Goal: Task Accomplishment & Management: Use online tool/utility

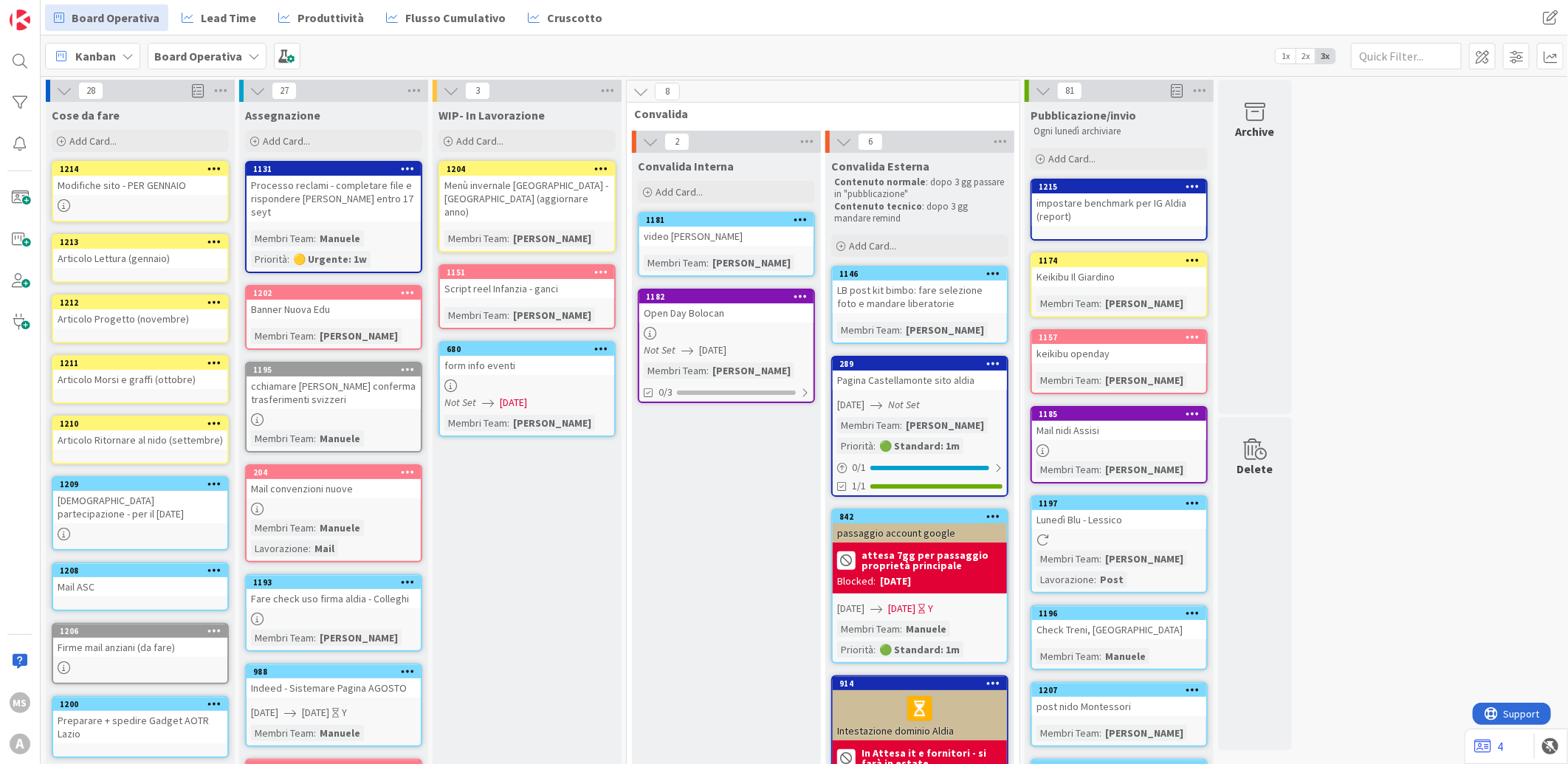
drag, startPoint x: 524, startPoint y: 485, endPoint x: 511, endPoint y: 519, distance: 36.4
click at [501, 515] on div "WIP- In Lavorazione Add Card... 1204 Menù invernale Pavia - Milano (aggiornare …" at bounding box center [527, 662] width 189 height 1122
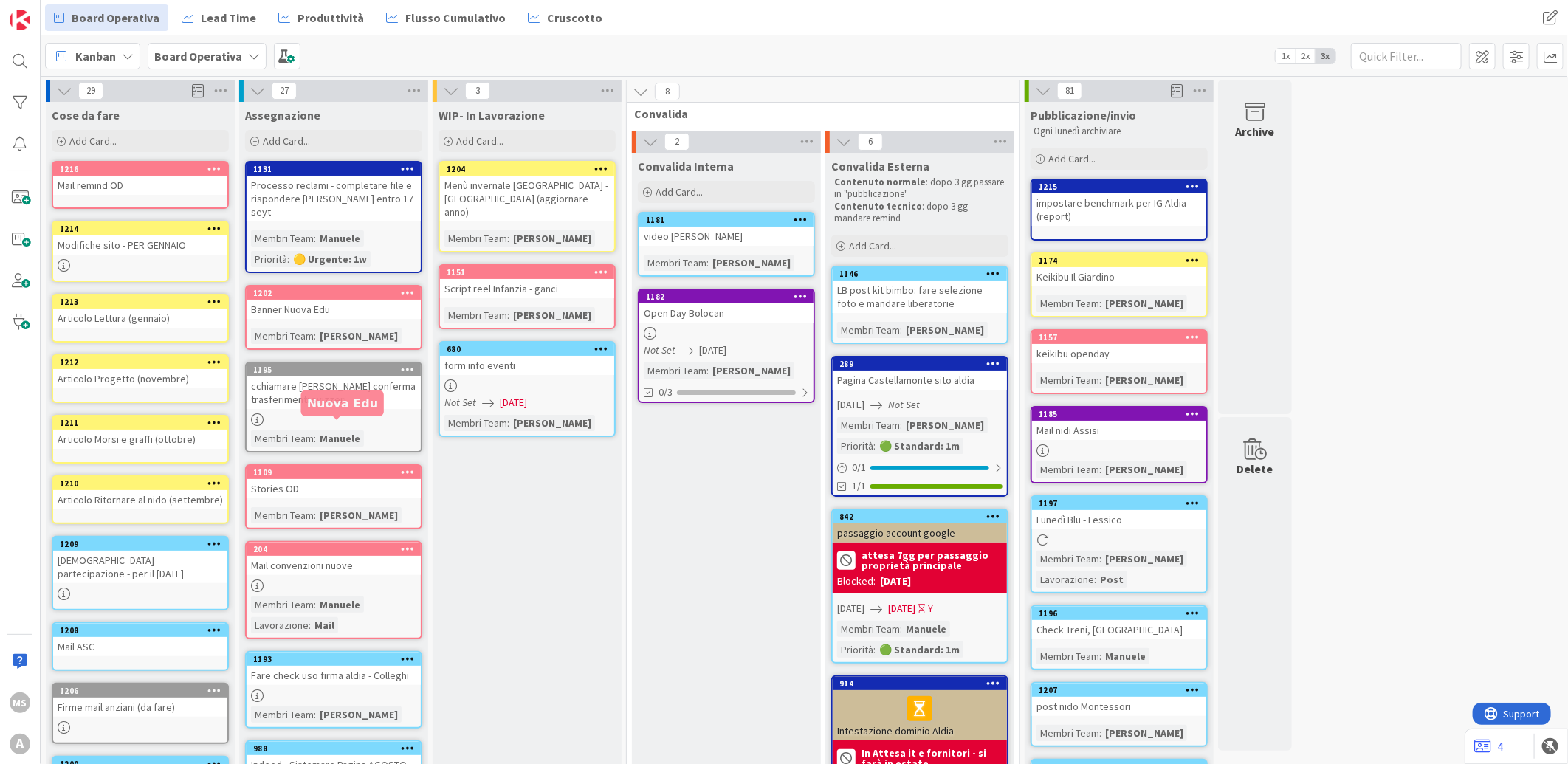
scroll to position [439, 0]
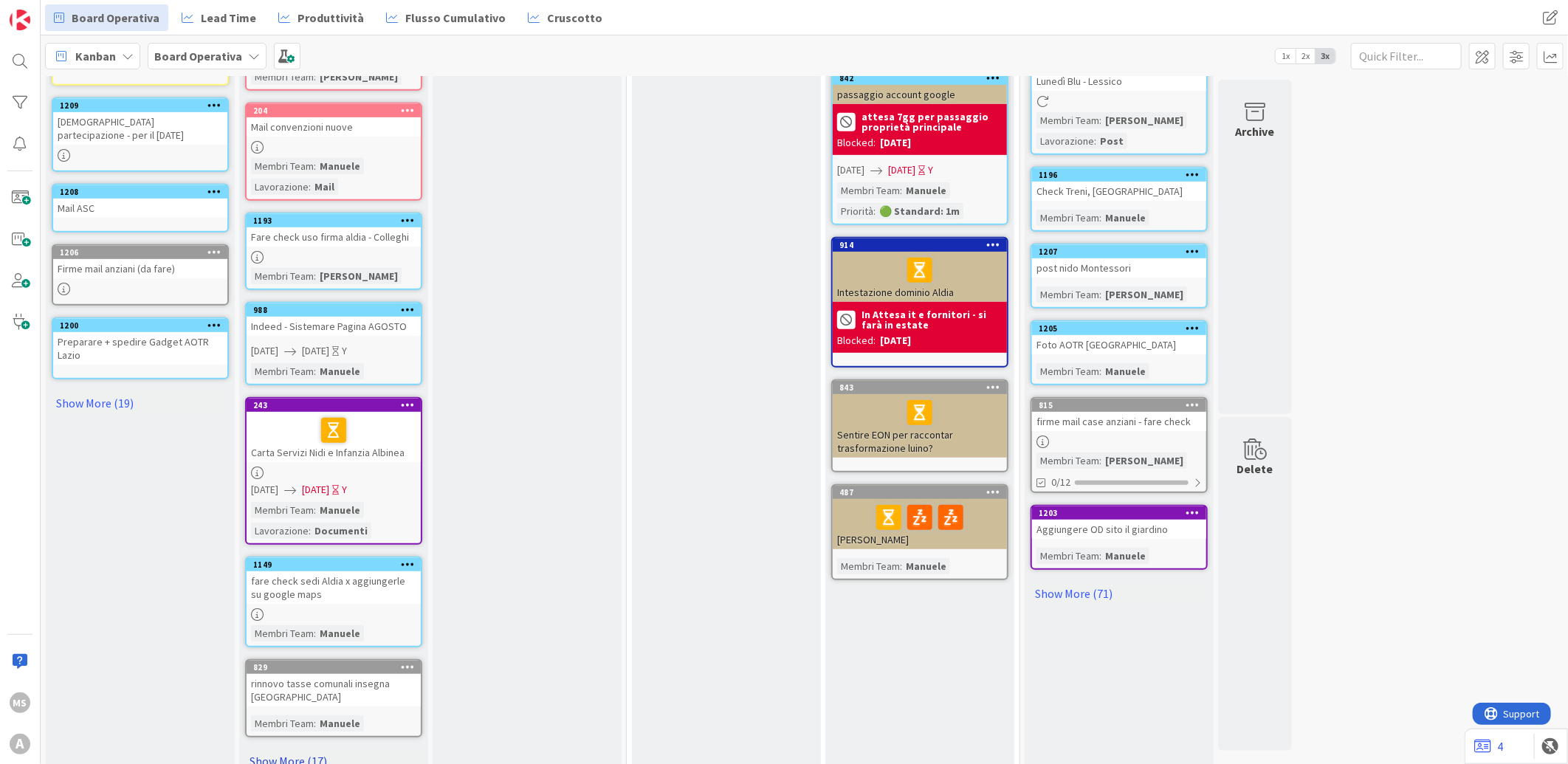
click at [307, 749] on link "Show More (17)" at bounding box center [334, 761] width 177 height 24
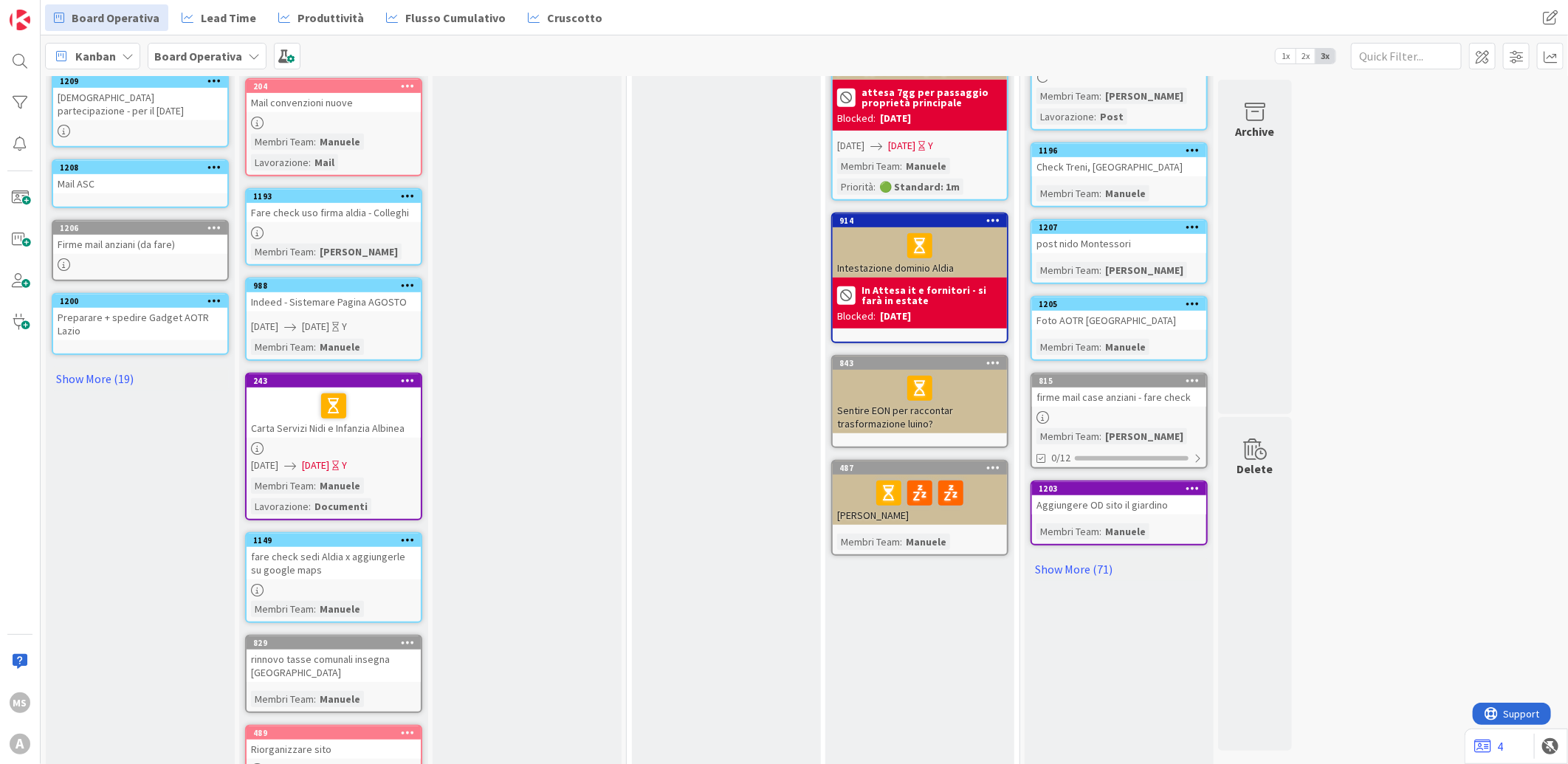
scroll to position [492, 0]
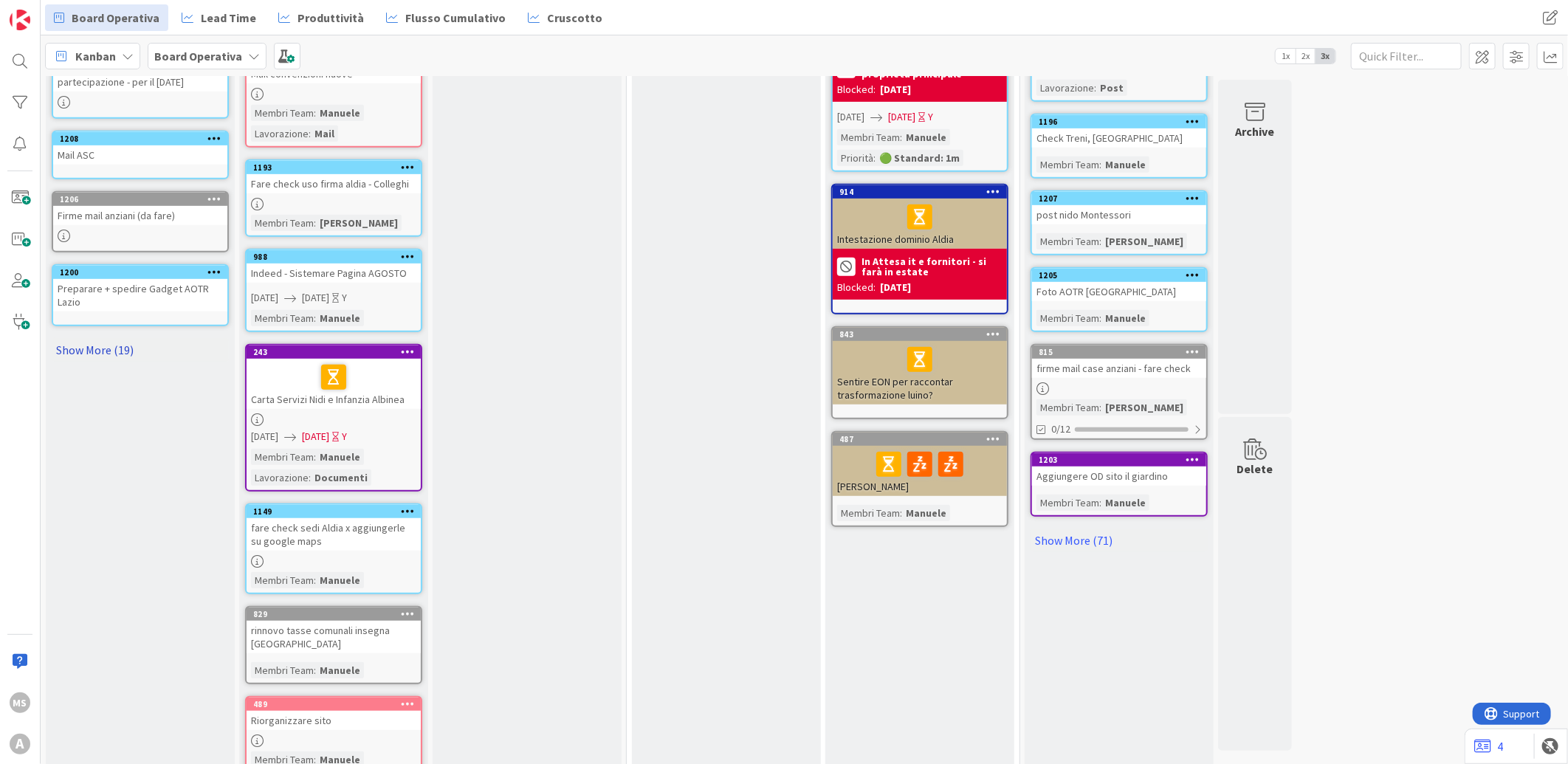
click at [109, 338] on link "Show More (19)" at bounding box center [141, 349] width 177 height 24
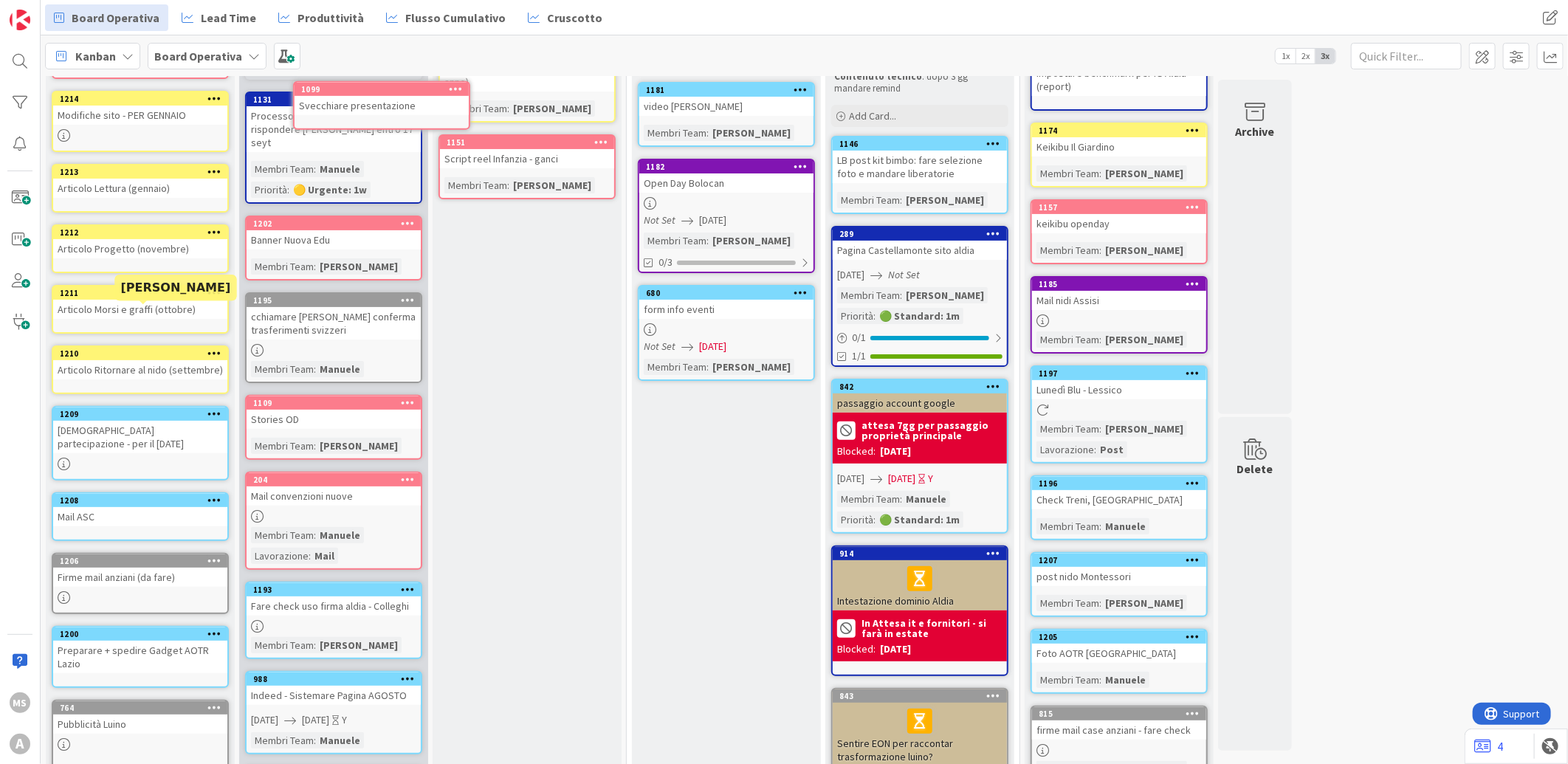
scroll to position [0, 0]
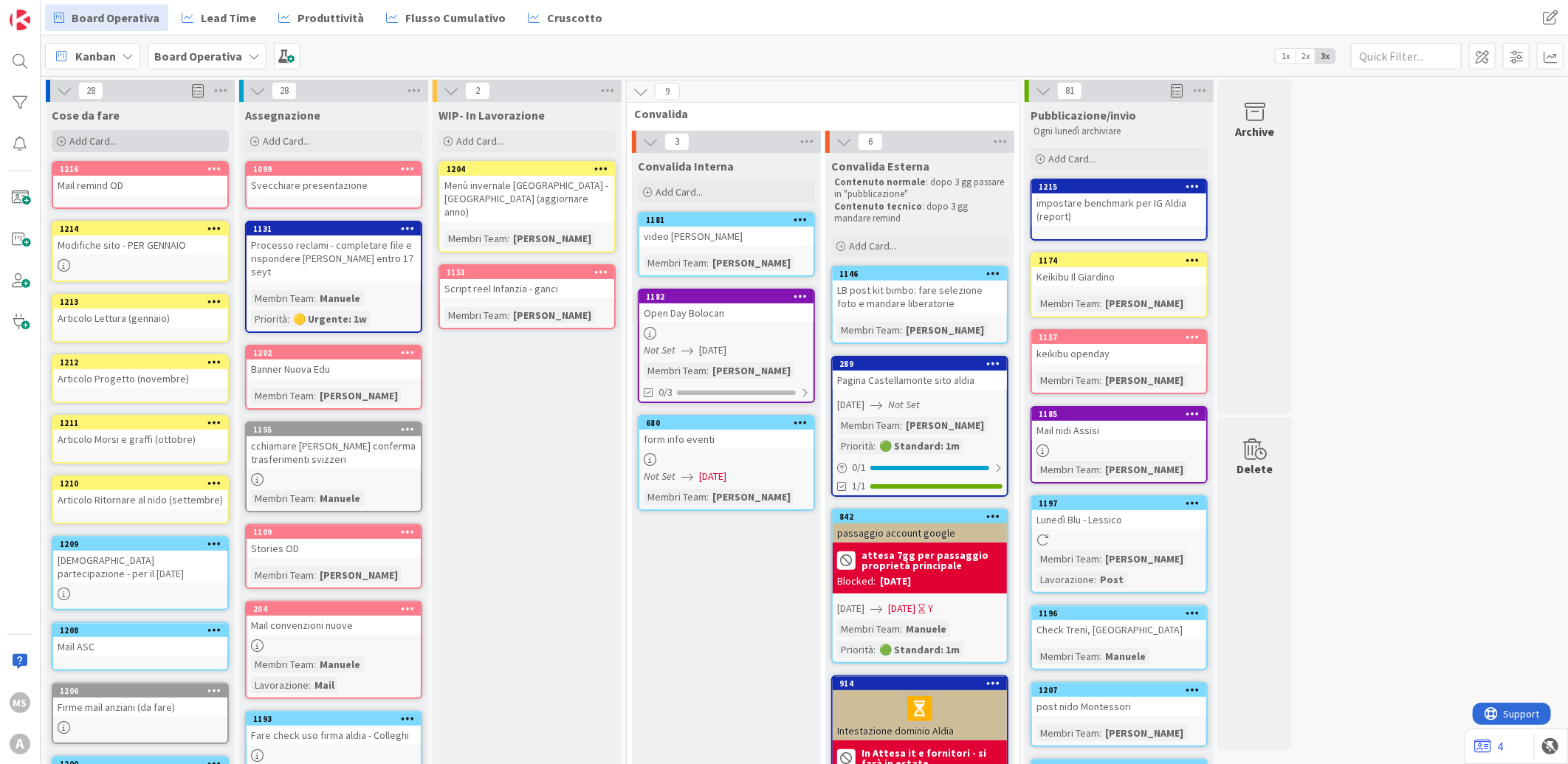
click at [142, 135] on div "Add Card..." at bounding box center [141, 141] width 177 height 22
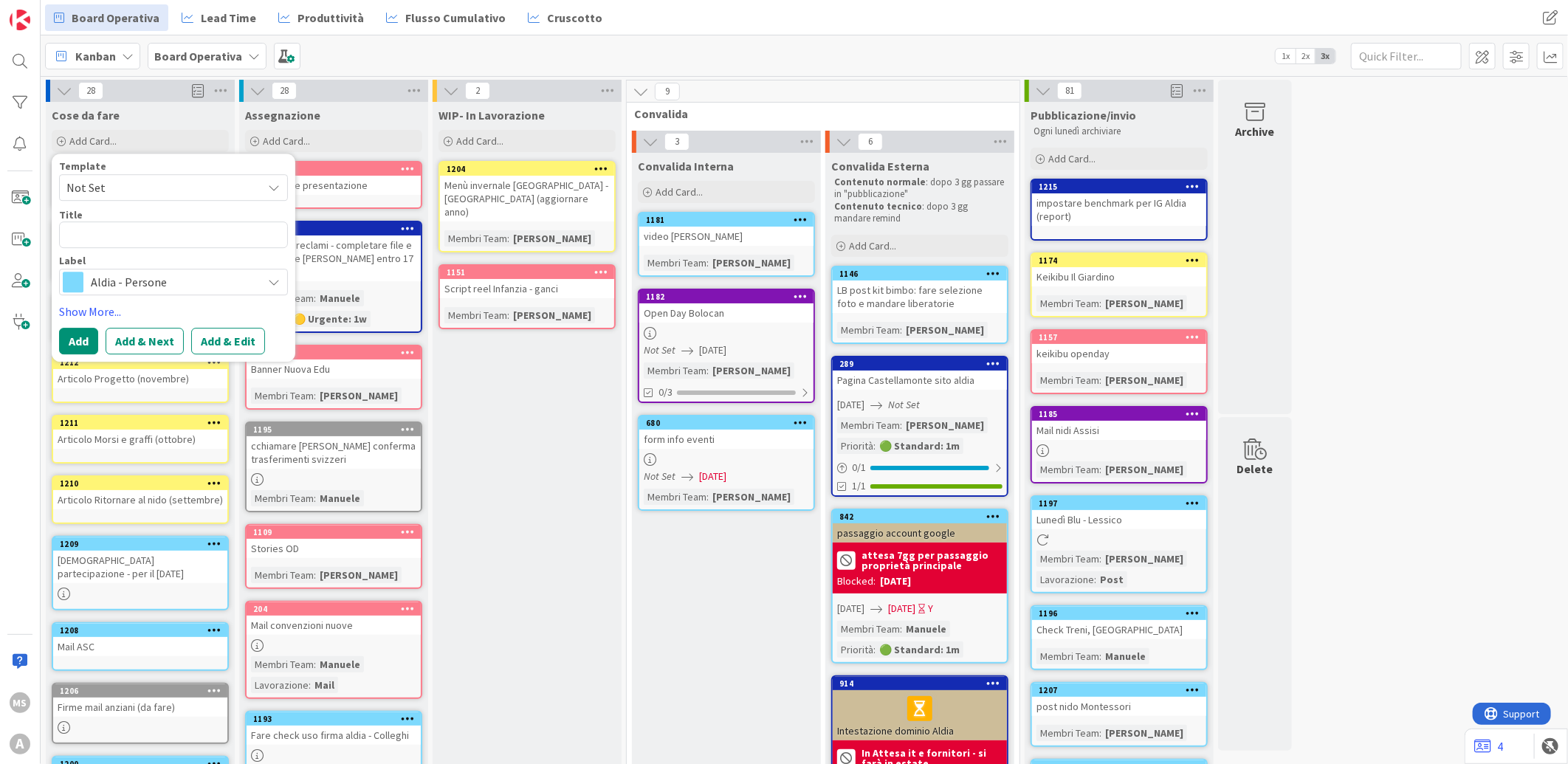
click at [144, 279] on span "Aldia - Persone" at bounding box center [173, 281] width 164 height 21
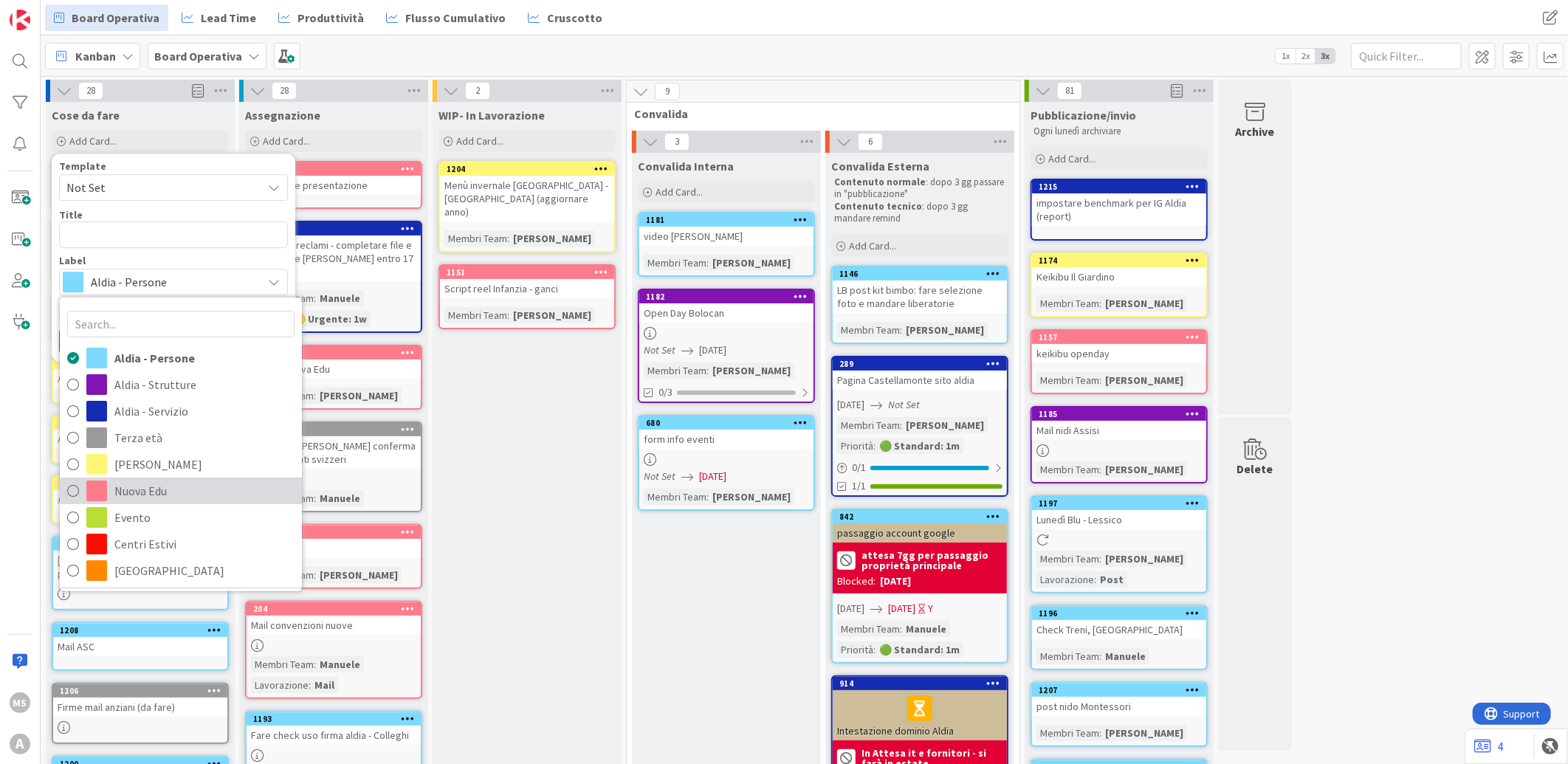
click at [144, 493] on span "Nuova Edu" at bounding box center [205, 491] width 180 height 22
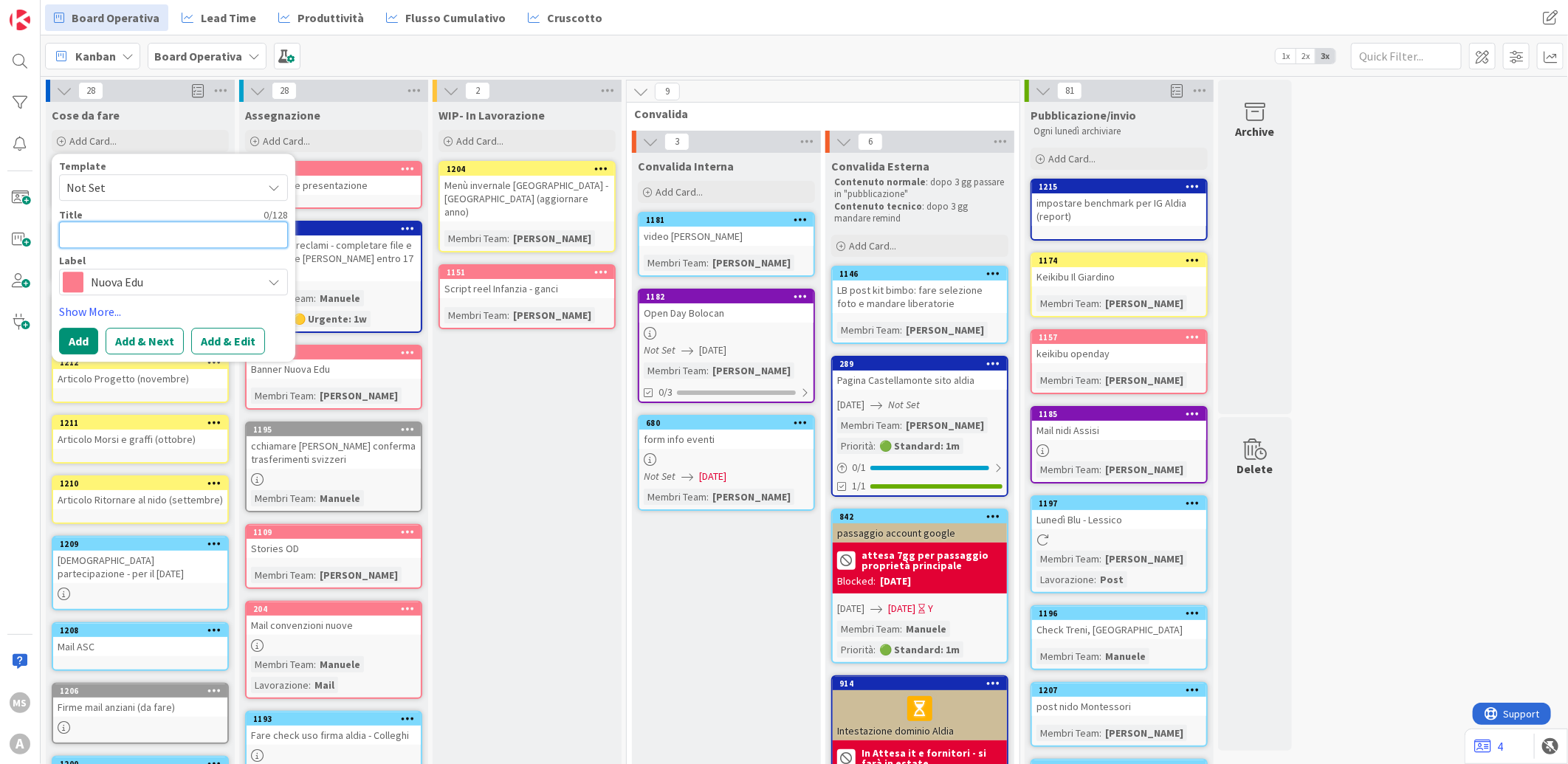
click at [112, 238] on textarea at bounding box center [173, 235] width 229 height 27
type textarea "x"
type textarea "V"
type textarea "x"
type textarea "VI"
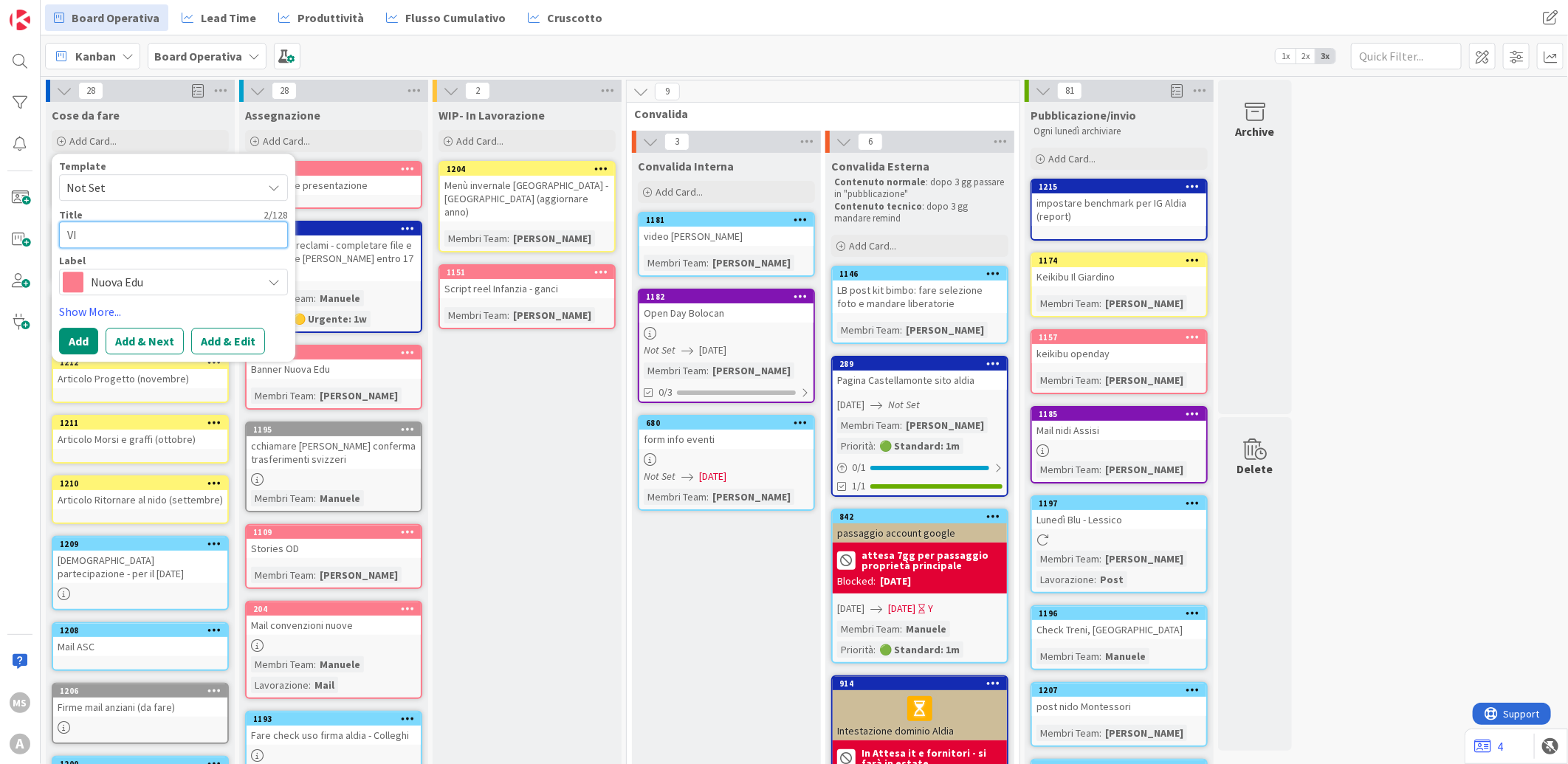
type textarea "x"
type textarea "VId"
type textarea "x"
type textarea "VIde"
type textarea "x"
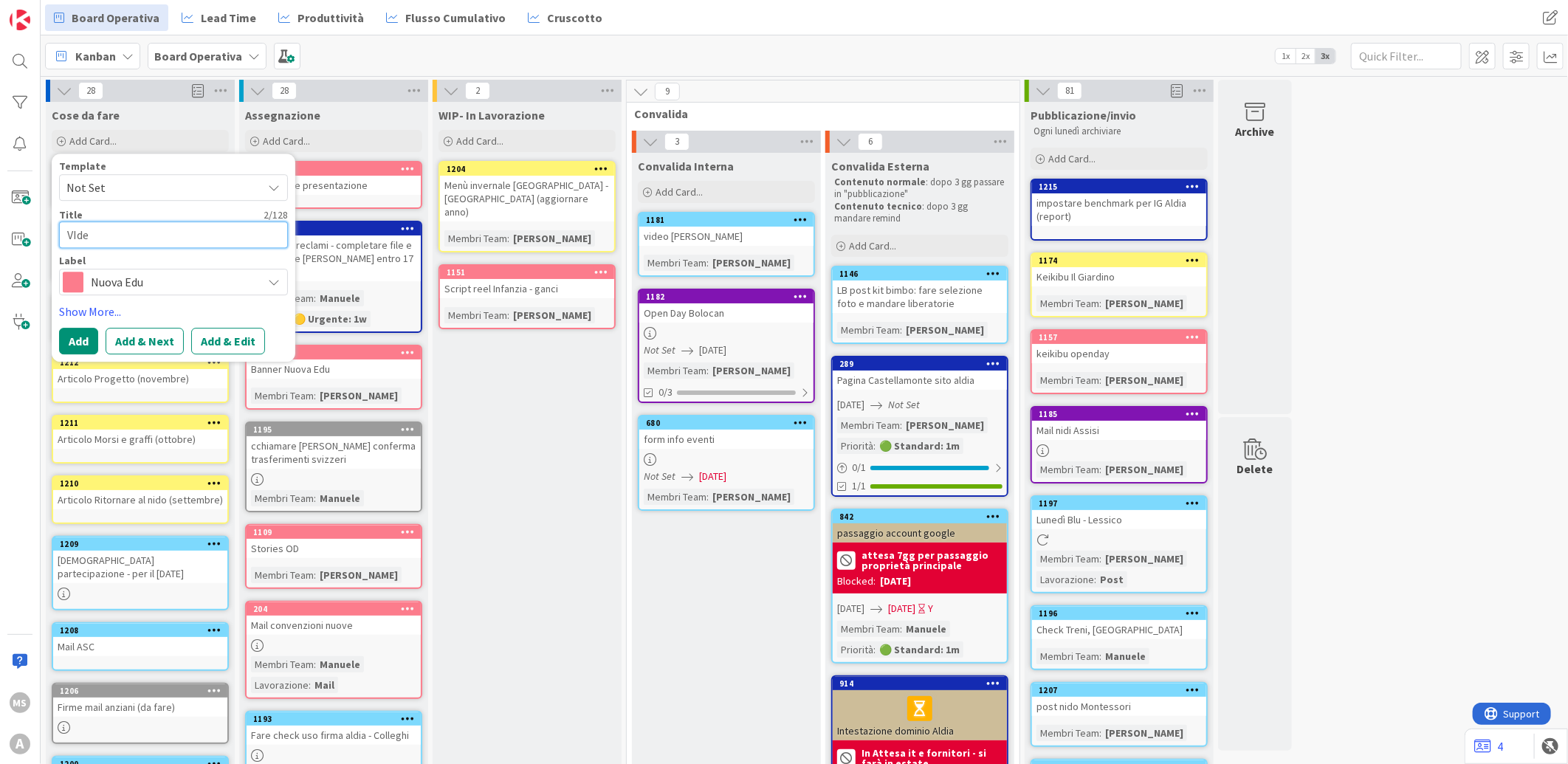
type textarea "VIdeo"
type textarea "x"
type textarea "VIdeo"
type textarea "x"
type textarea "VIdeo N"
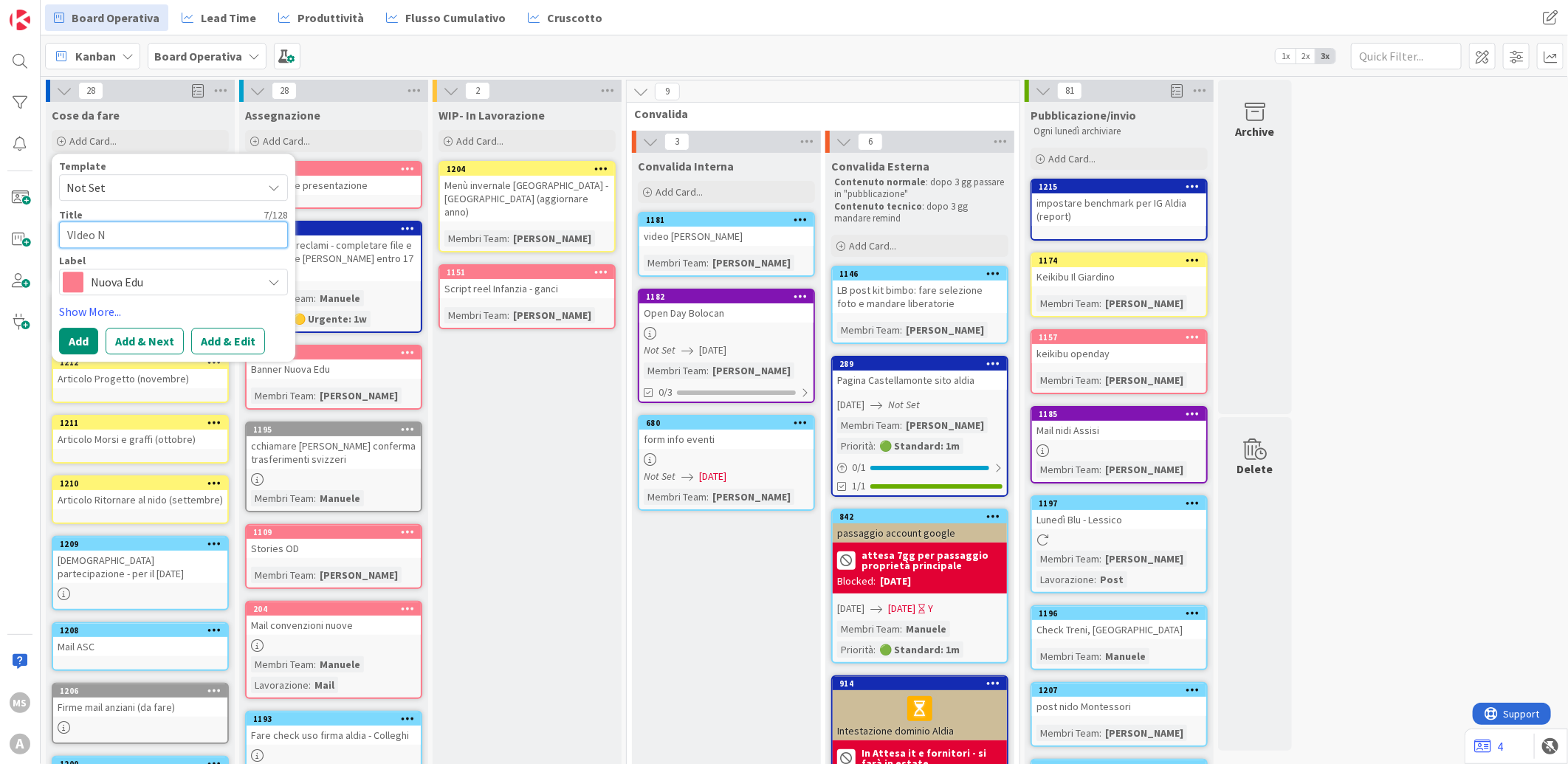
type textarea "x"
type textarea "VIdeo Nu"
type textarea "x"
type textarea "VIdeo Nuo"
type textarea "x"
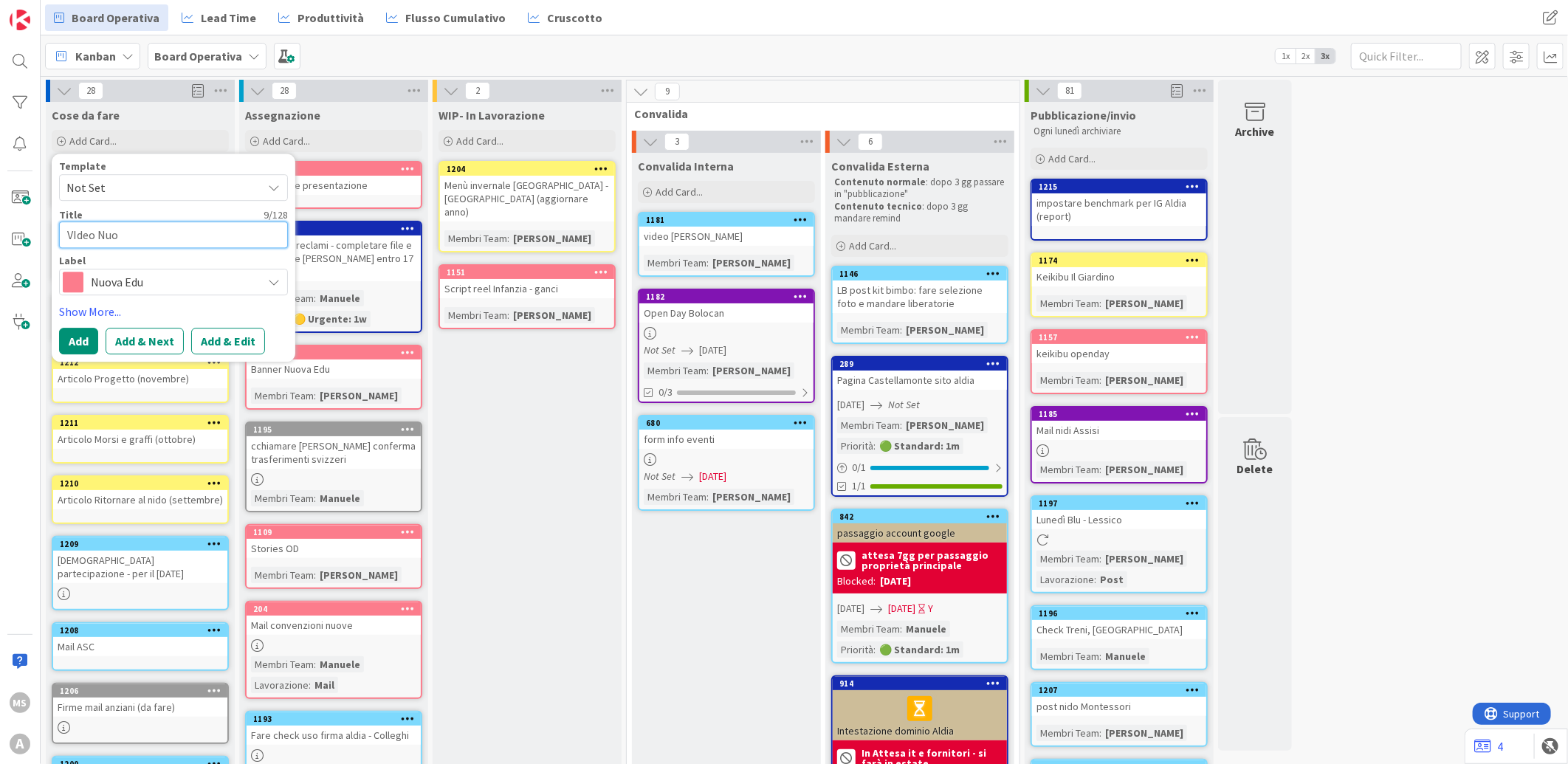
type textarea "VIdeo Nuov"
type textarea "x"
type textarea "VIdeo Nuova"
type textarea "x"
type textarea "VIdeo Nuova"
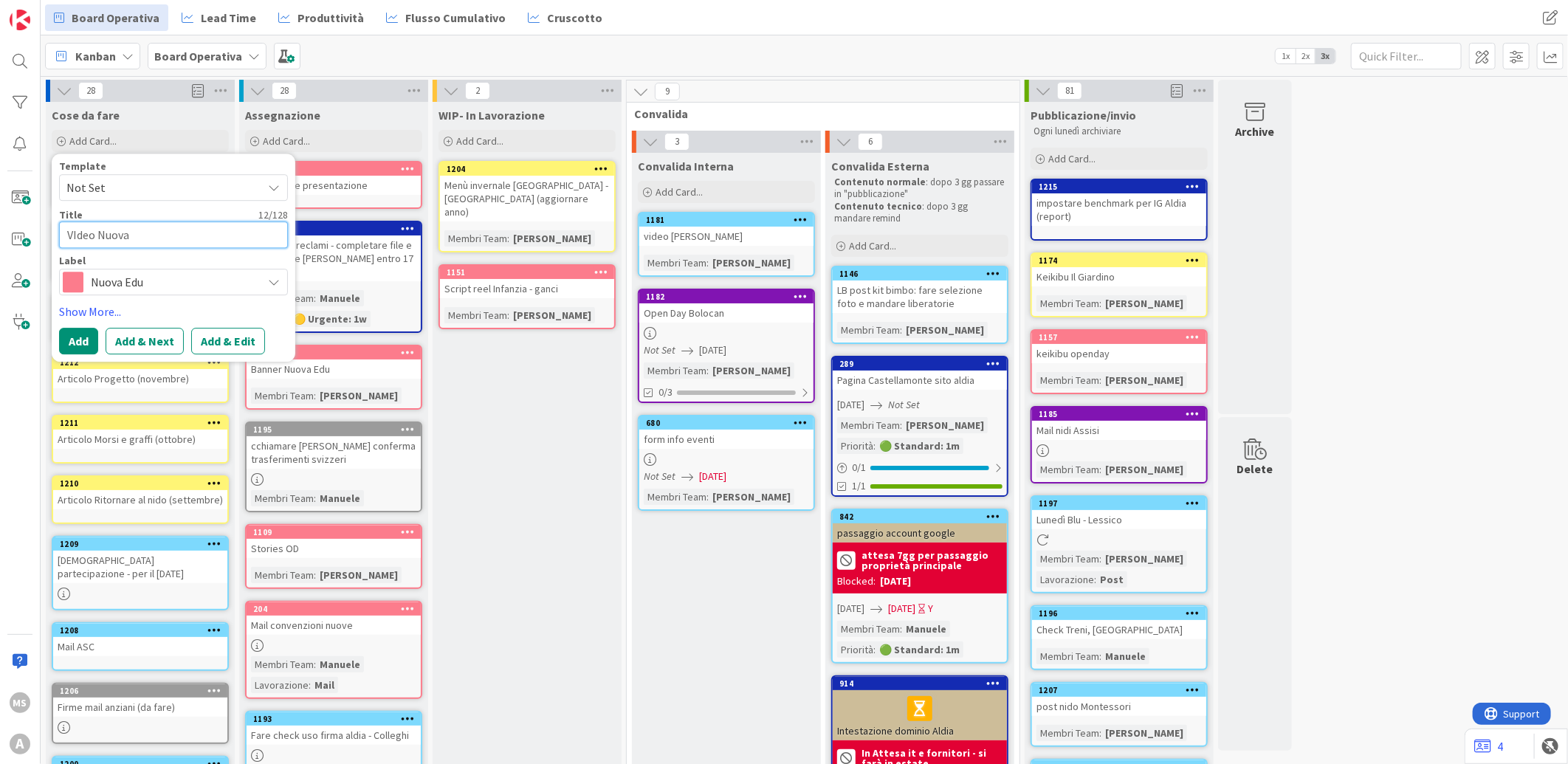
type textarea "x"
type textarea "VIdeo Nuova E"
type textarea "x"
type textarea "VIdeo Nuova Ed"
type textarea "x"
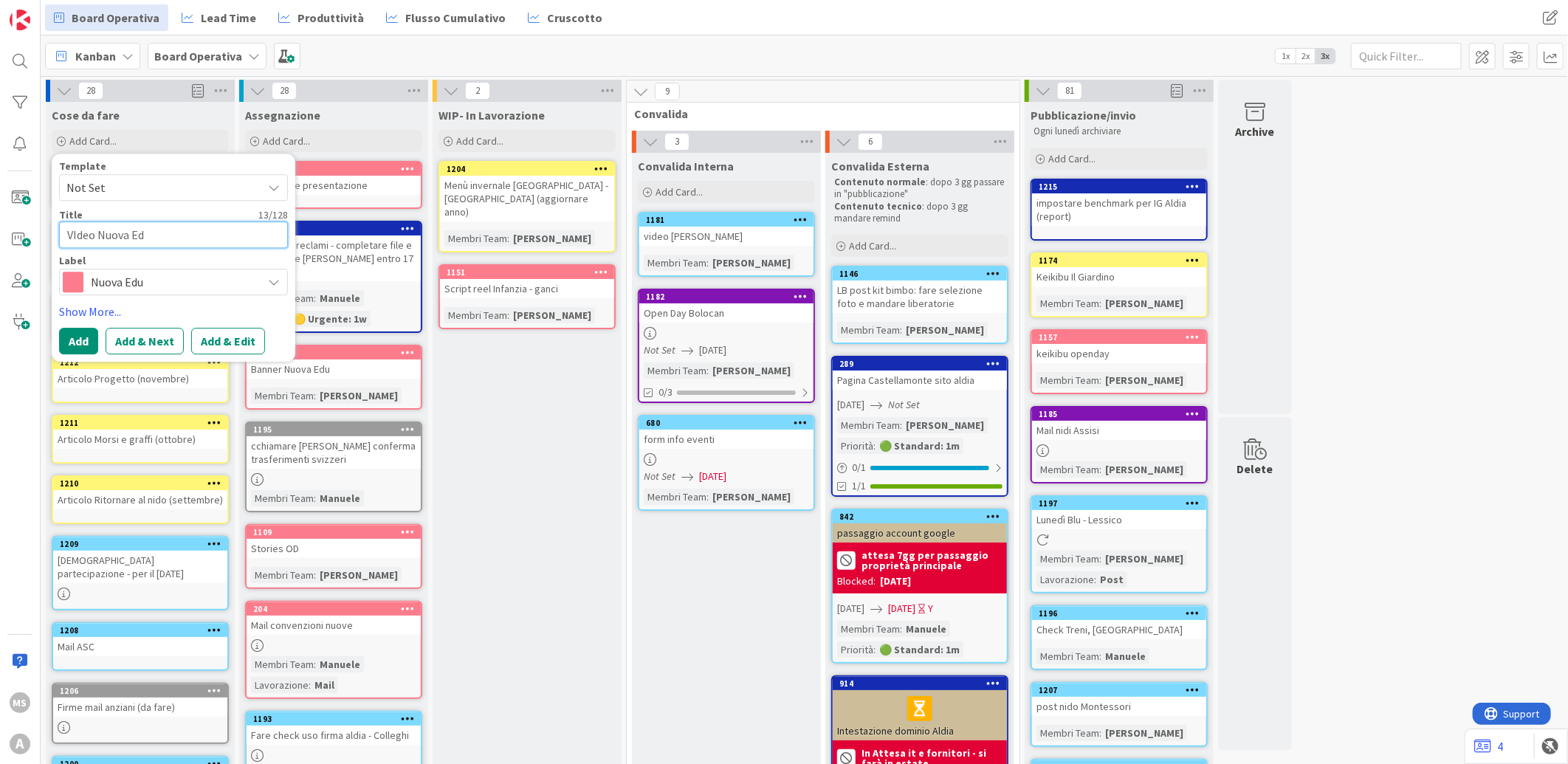
type textarea "VIdeo Nuova Edu"
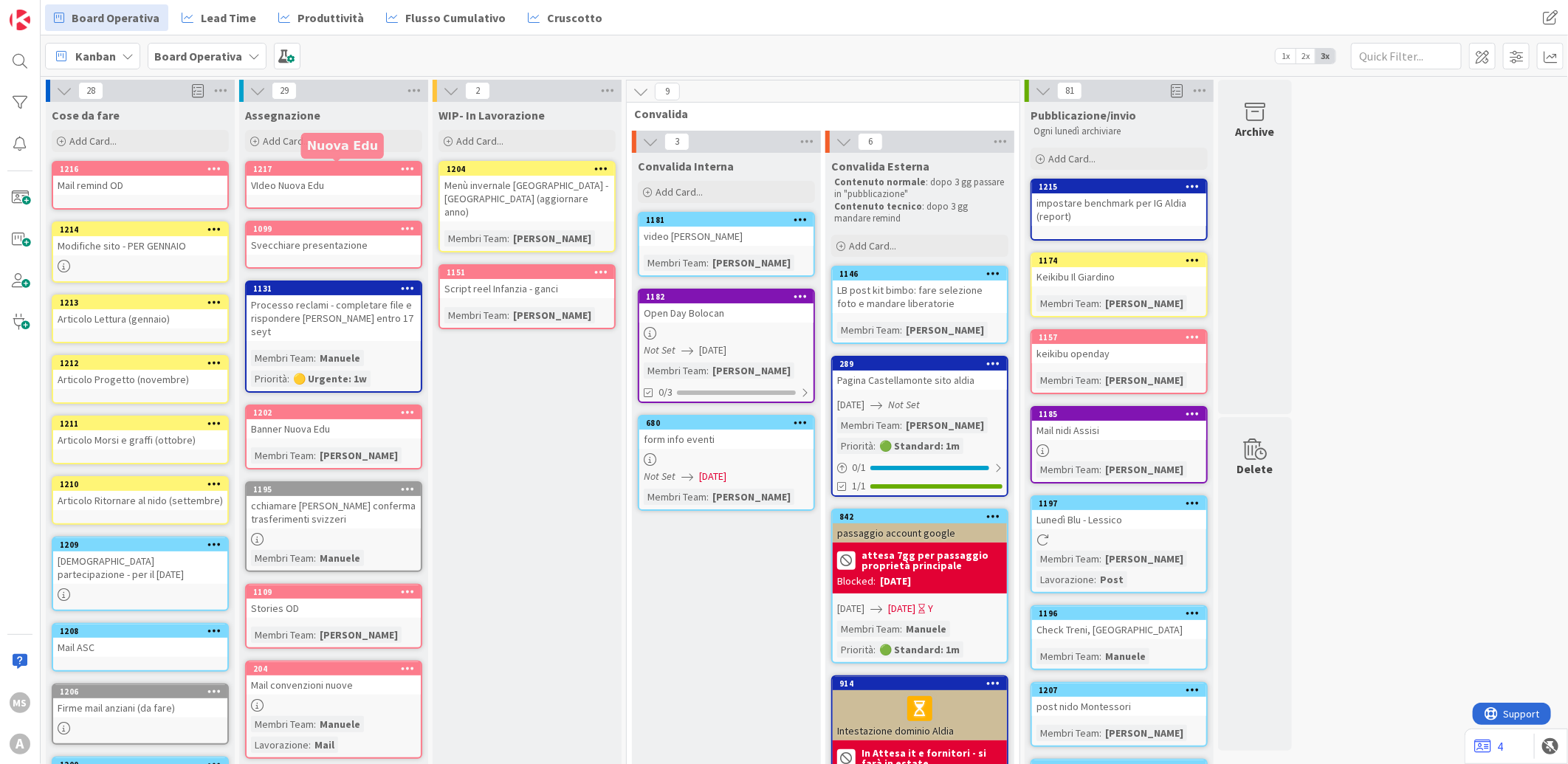
click at [363, 168] on div "1217" at bounding box center [336, 169] width 167 height 11
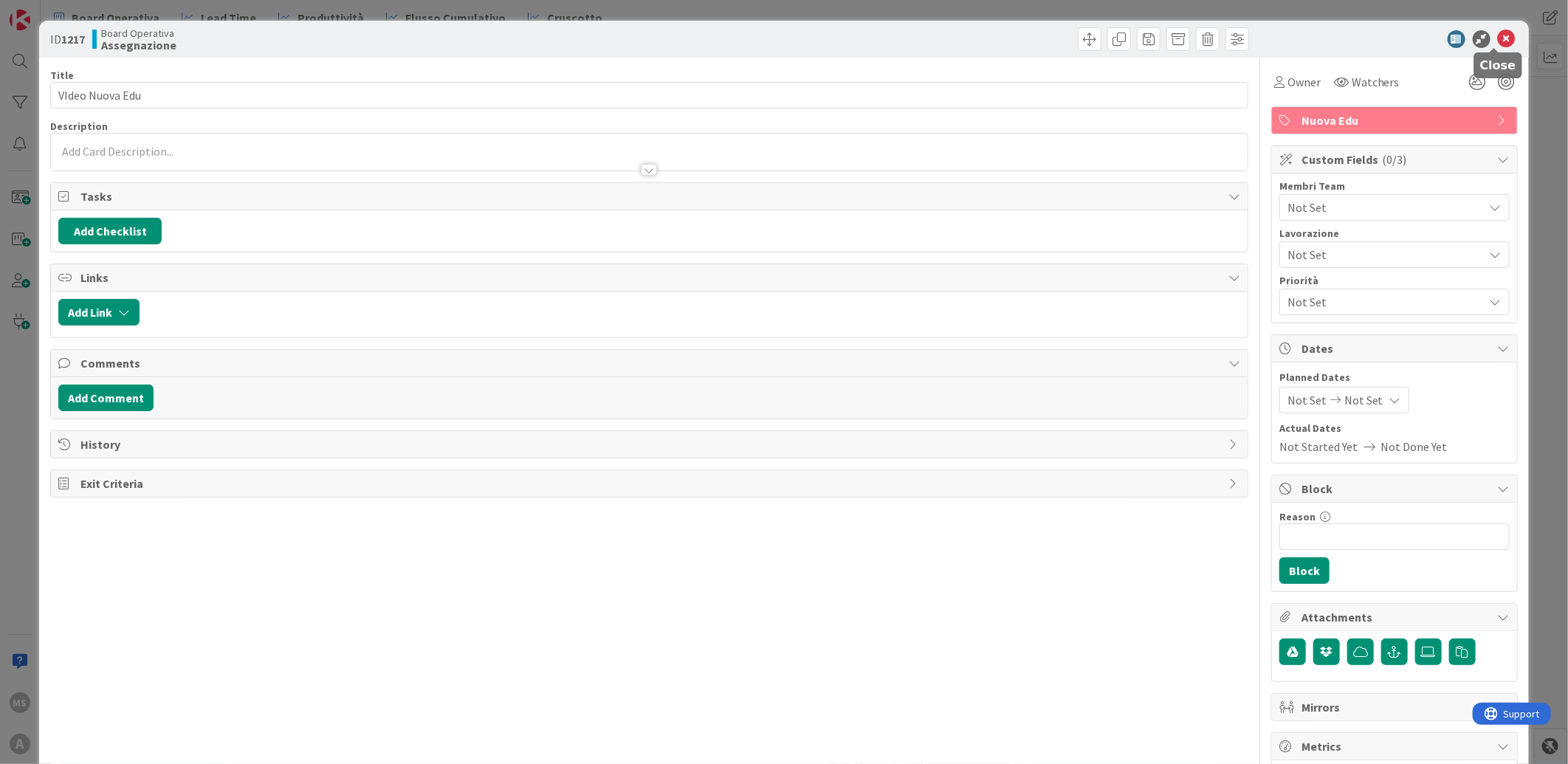
click at [1498, 38] on icon at bounding box center [1506, 39] width 18 height 18
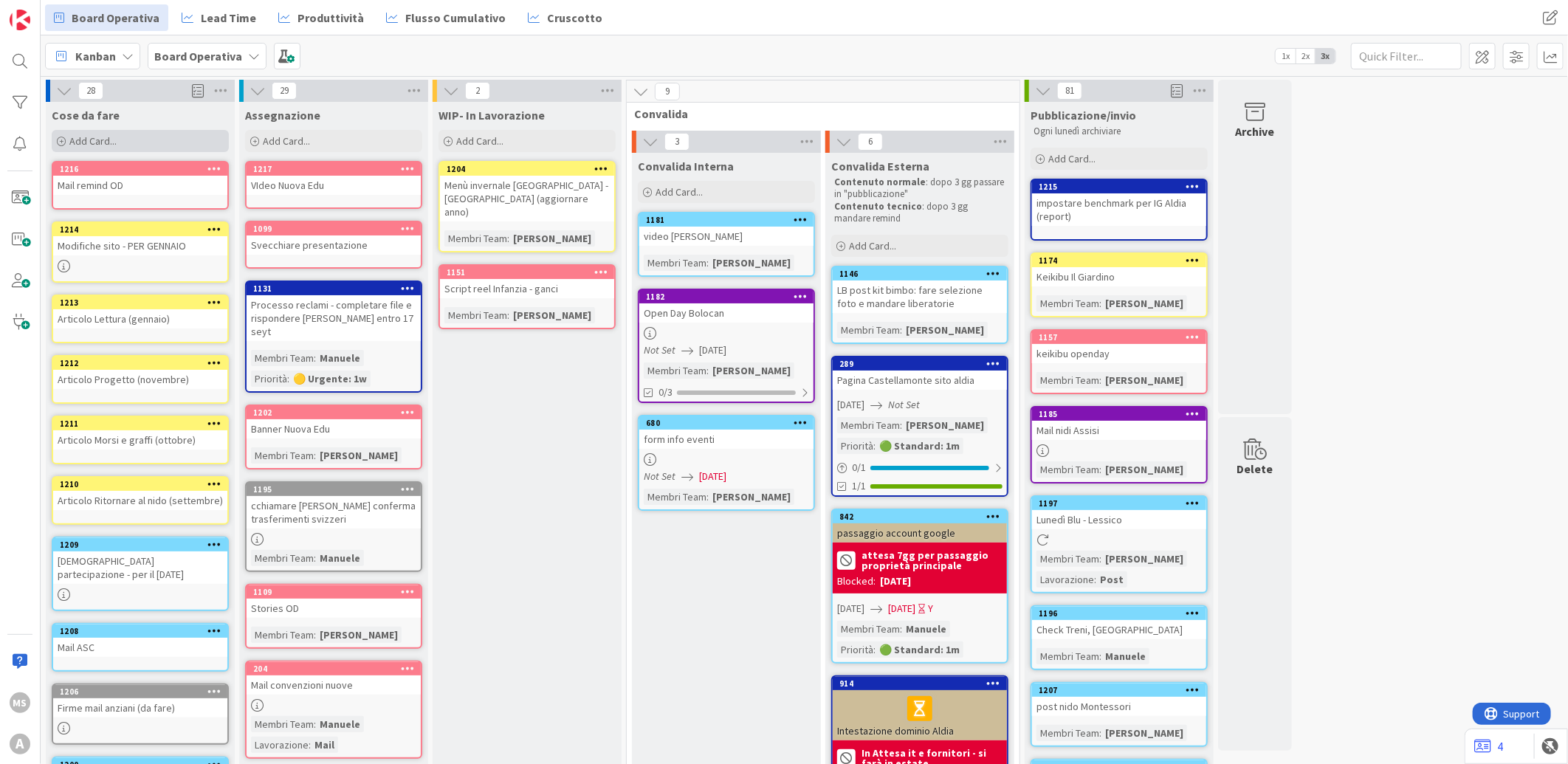
click at [107, 135] on span "Add Card..." at bounding box center [93, 141] width 47 height 13
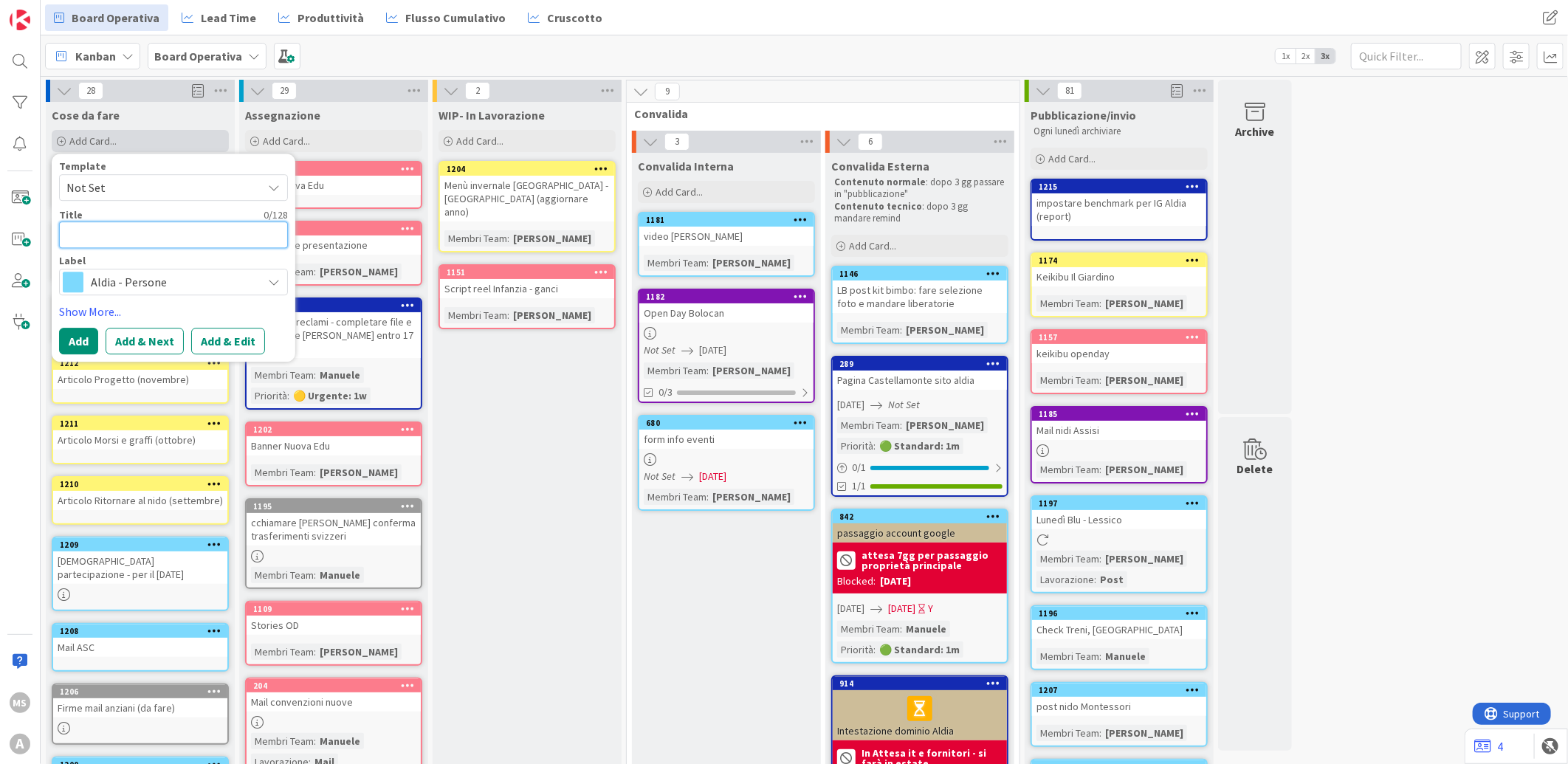
type textarea "x"
type textarea "s"
type textarea "x"
type textarea "sc"
type textarea "x"
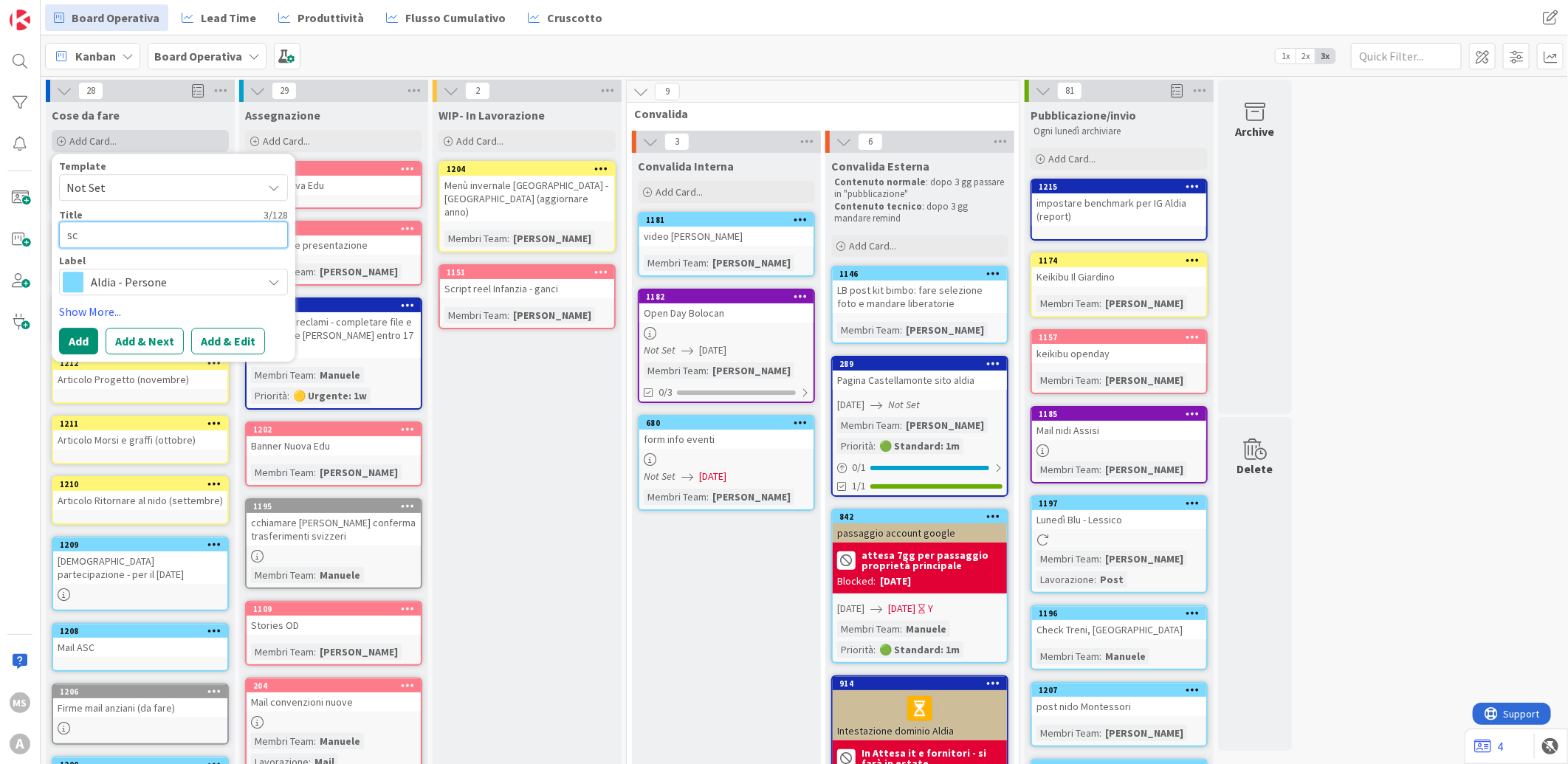
type textarea "scr"
type textarea "x"
type textarea "scri"
type textarea "x"
type textarea "scrip"
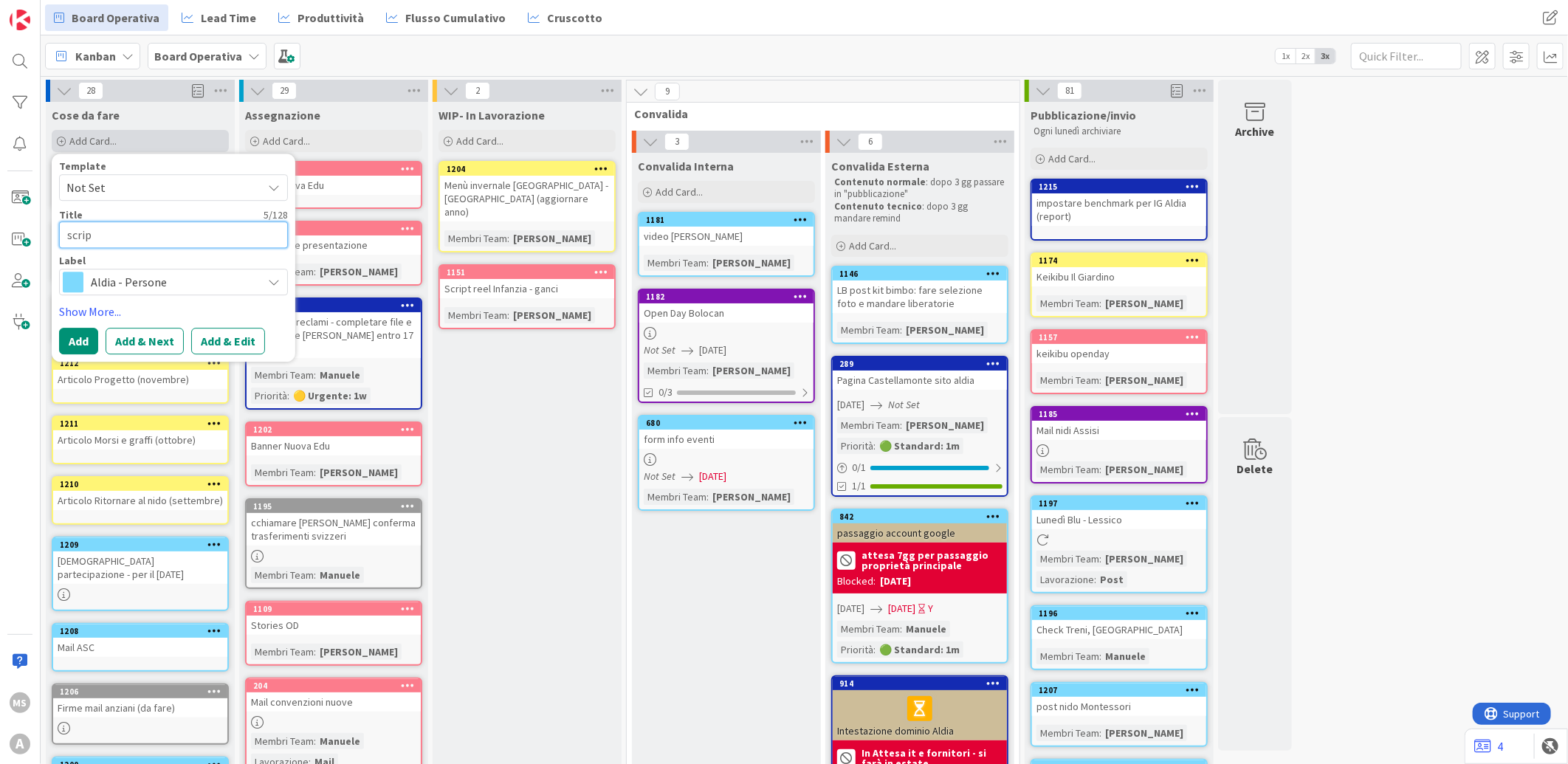
type textarea "x"
type textarea "script"
type textarea "x"
type textarea "script"
type textarea "x"
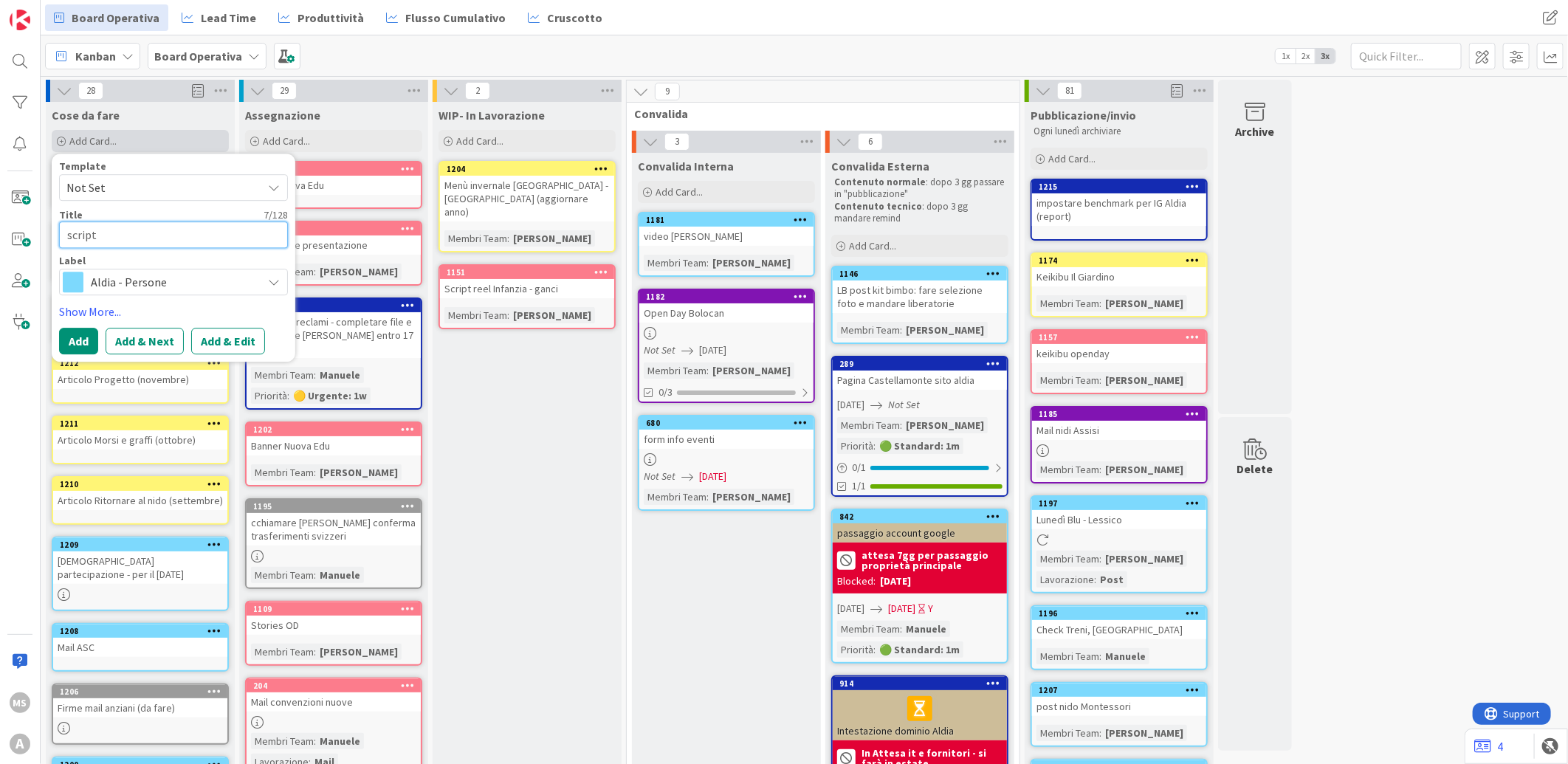
type textarea "script v"
type textarea "x"
type textarea "script vi"
type textarea "x"
type textarea "script vid"
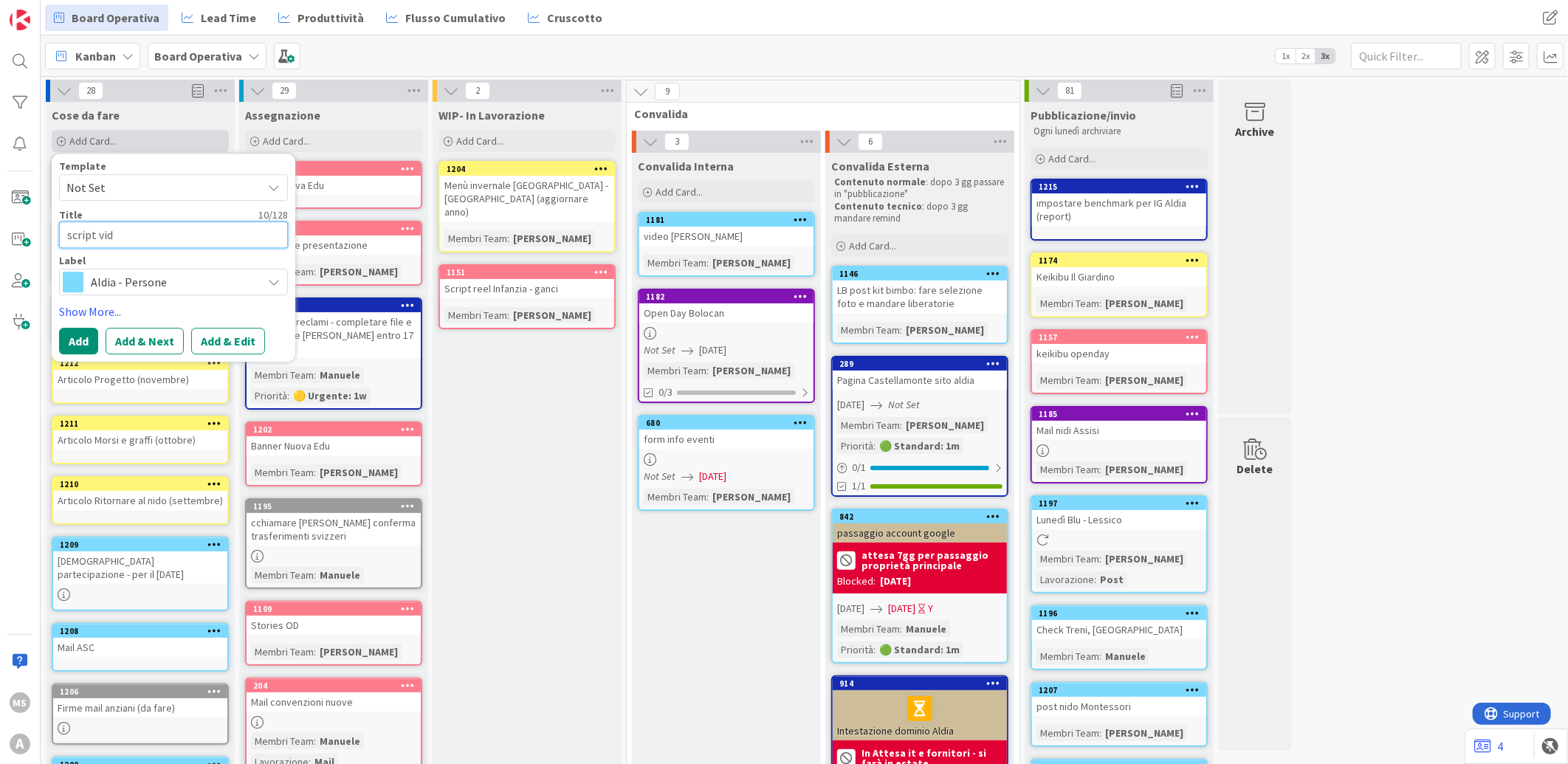
type textarea "x"
type textarea "script vide"
type textarea "x"
type textarea "script video"
type textarea "x"
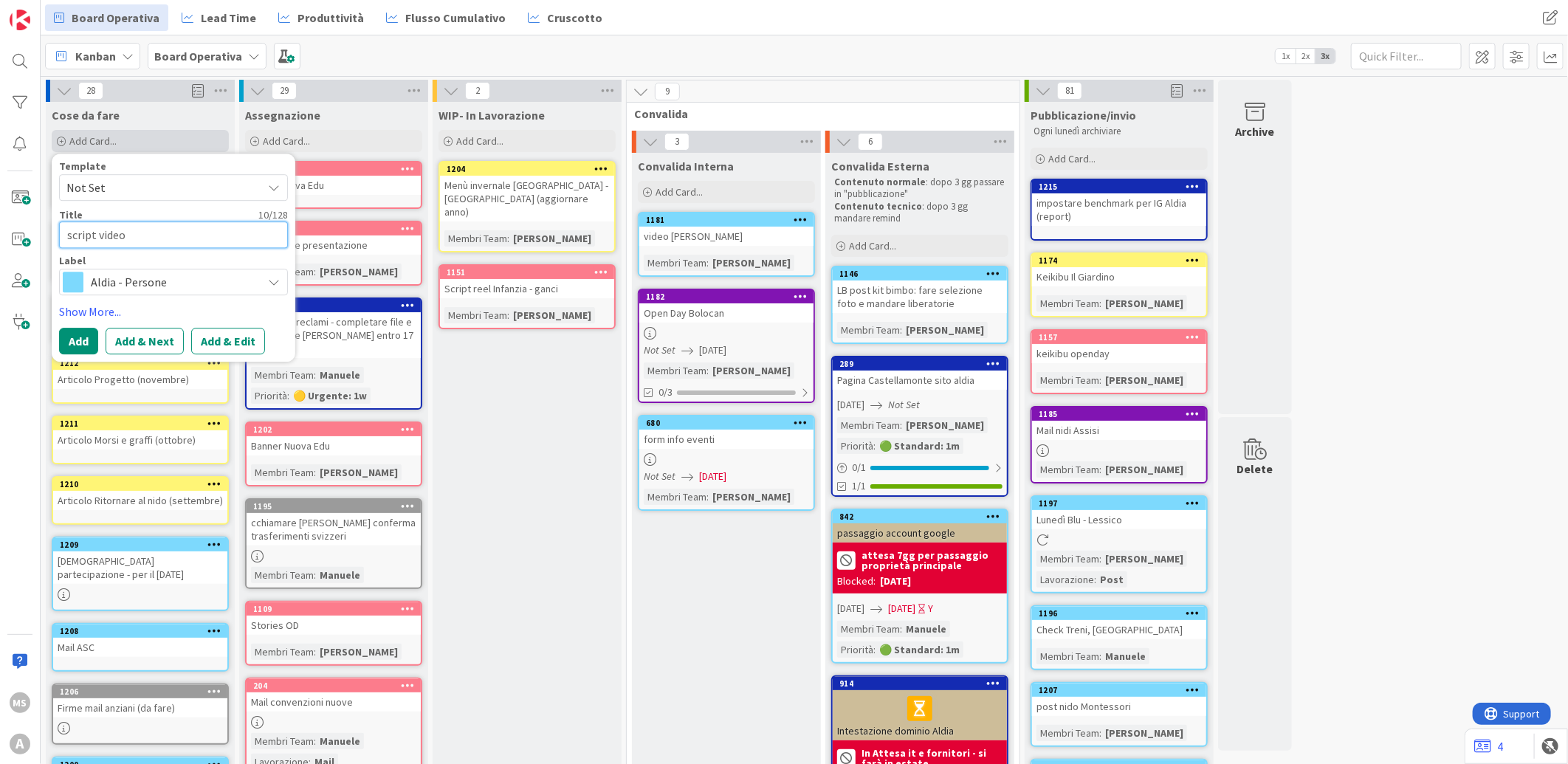
type textarea "script video"
type textarea "x"
type textarea "script video i"
type textarea "x"
type textarea "script video in"
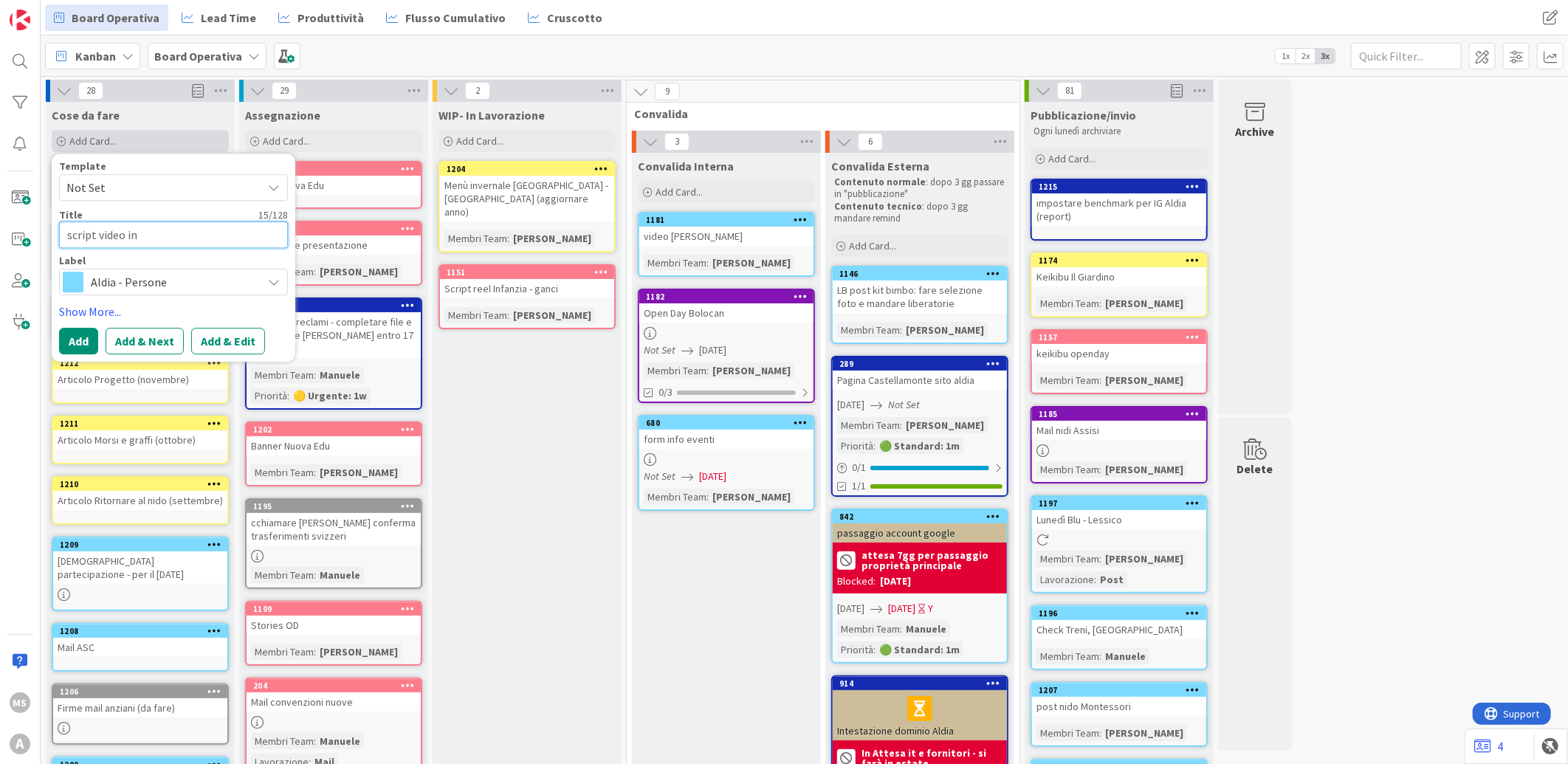
type textarea "x"
type textarea "script video inf"
type textarea "x"
type textarea "script video infa"
type textarea "x"
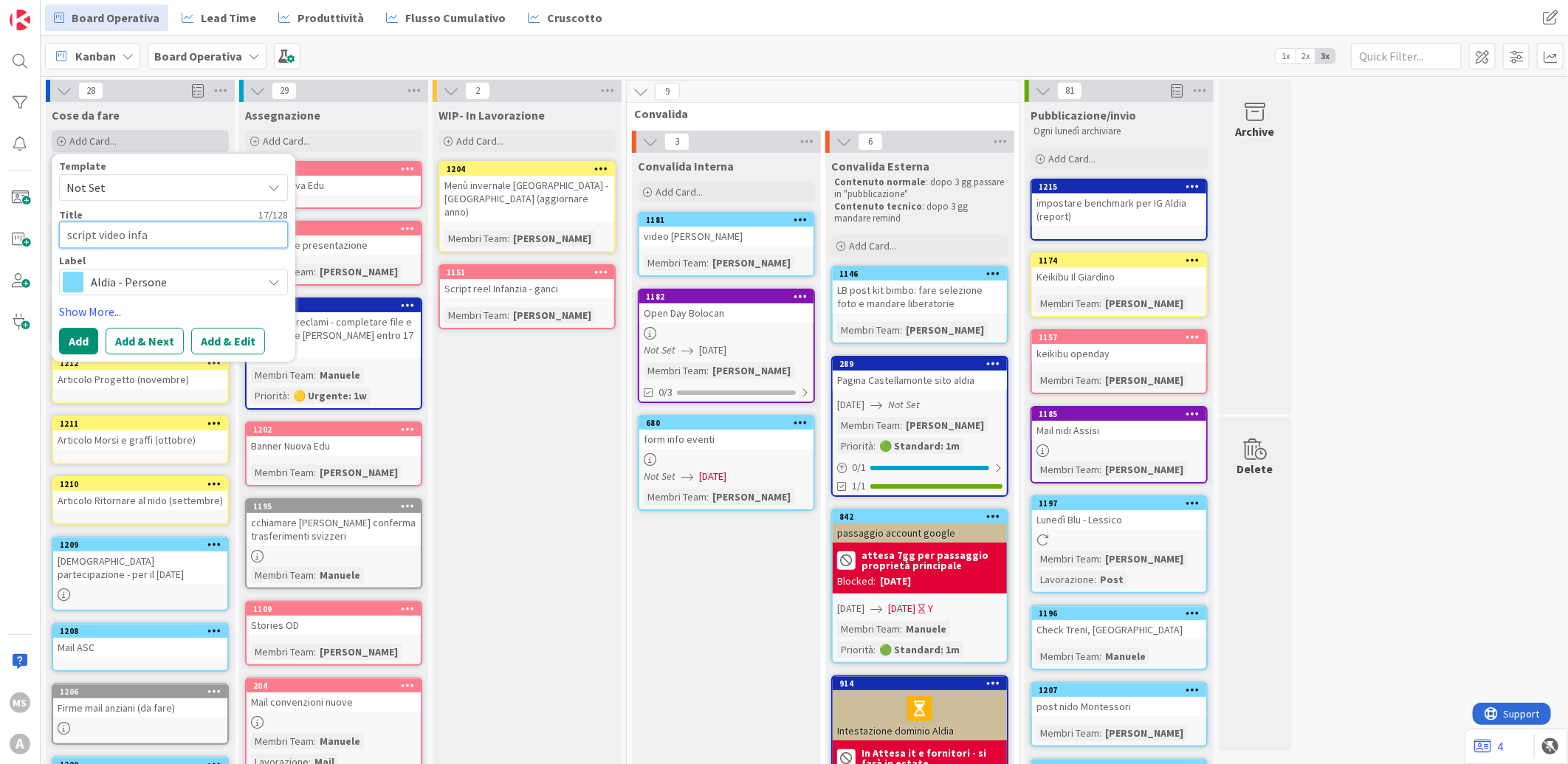
type textarea "script video infan"
type textarea "x"
type textarea "script video infanz"
type textarea "x"
type textarea "script video infanzi"
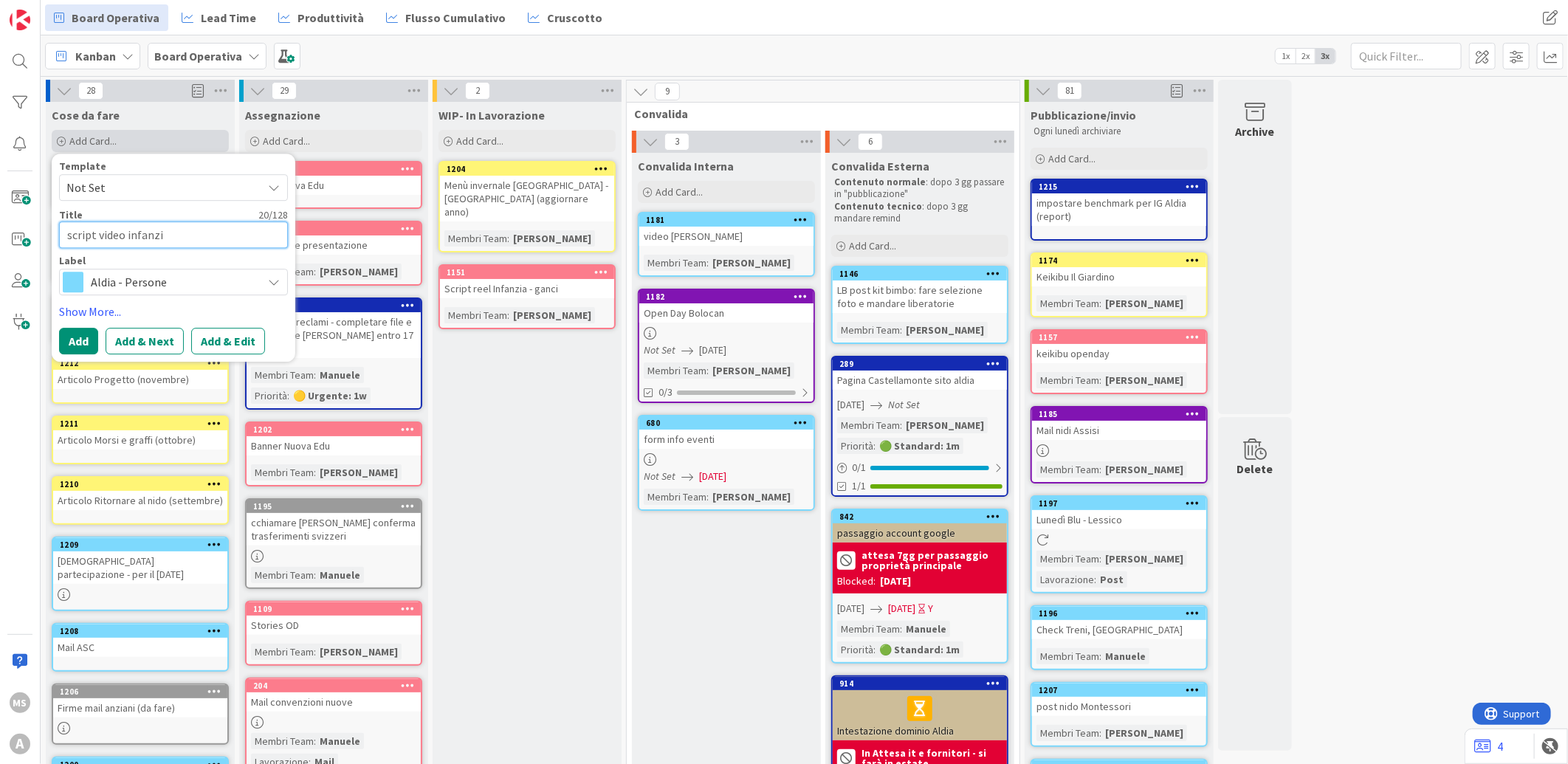
type textarea "x"
type textarea "script video infanz"
type textarea "x"
type textarea "script video infan"
type textarea "x"
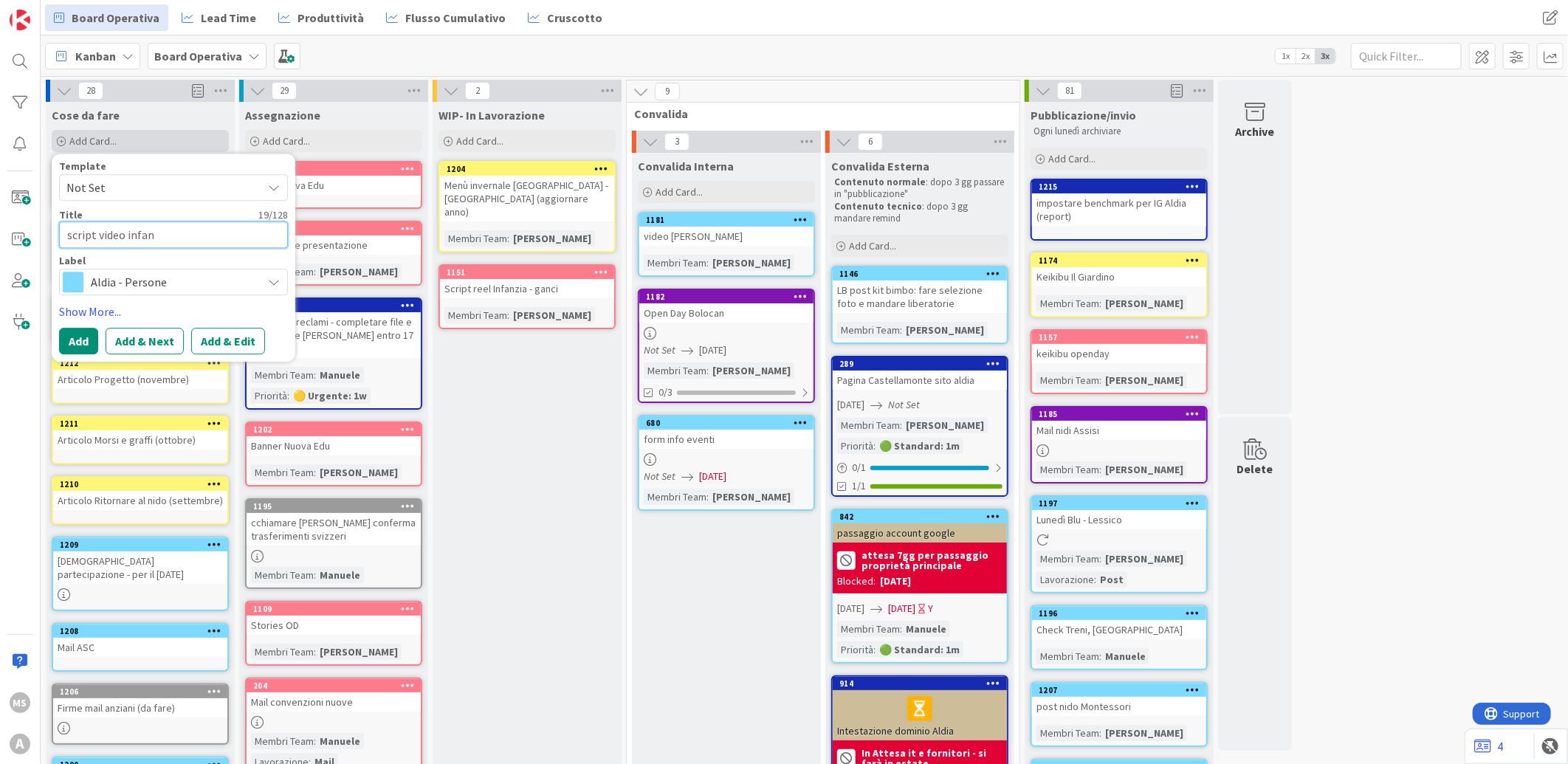
type textarea "script video infa"
type textarea "x"
type textarea "script video inf"
type textarea "x"
type textarea "script video in"
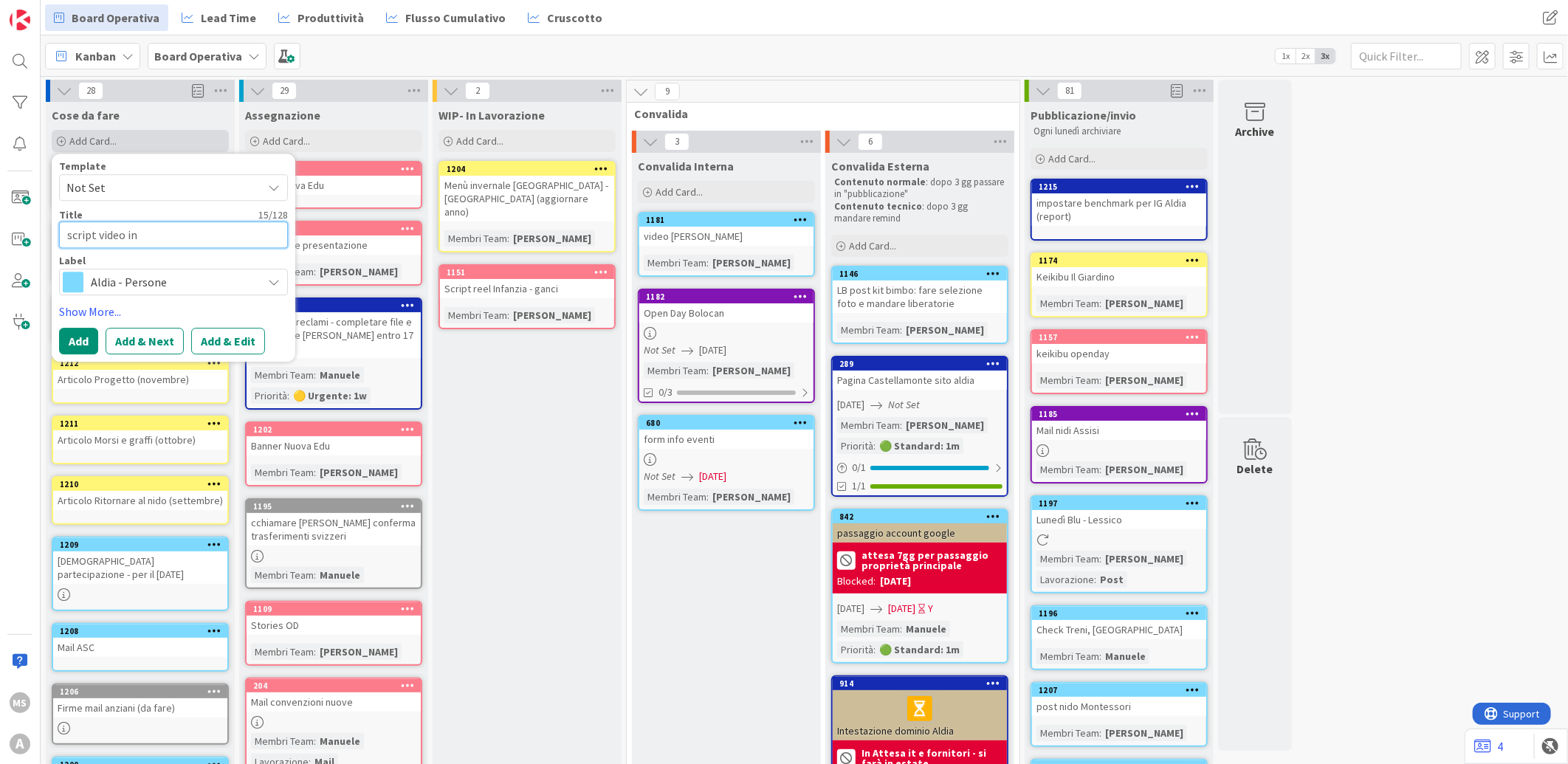
type textarea "x"
type textarea "script video i"
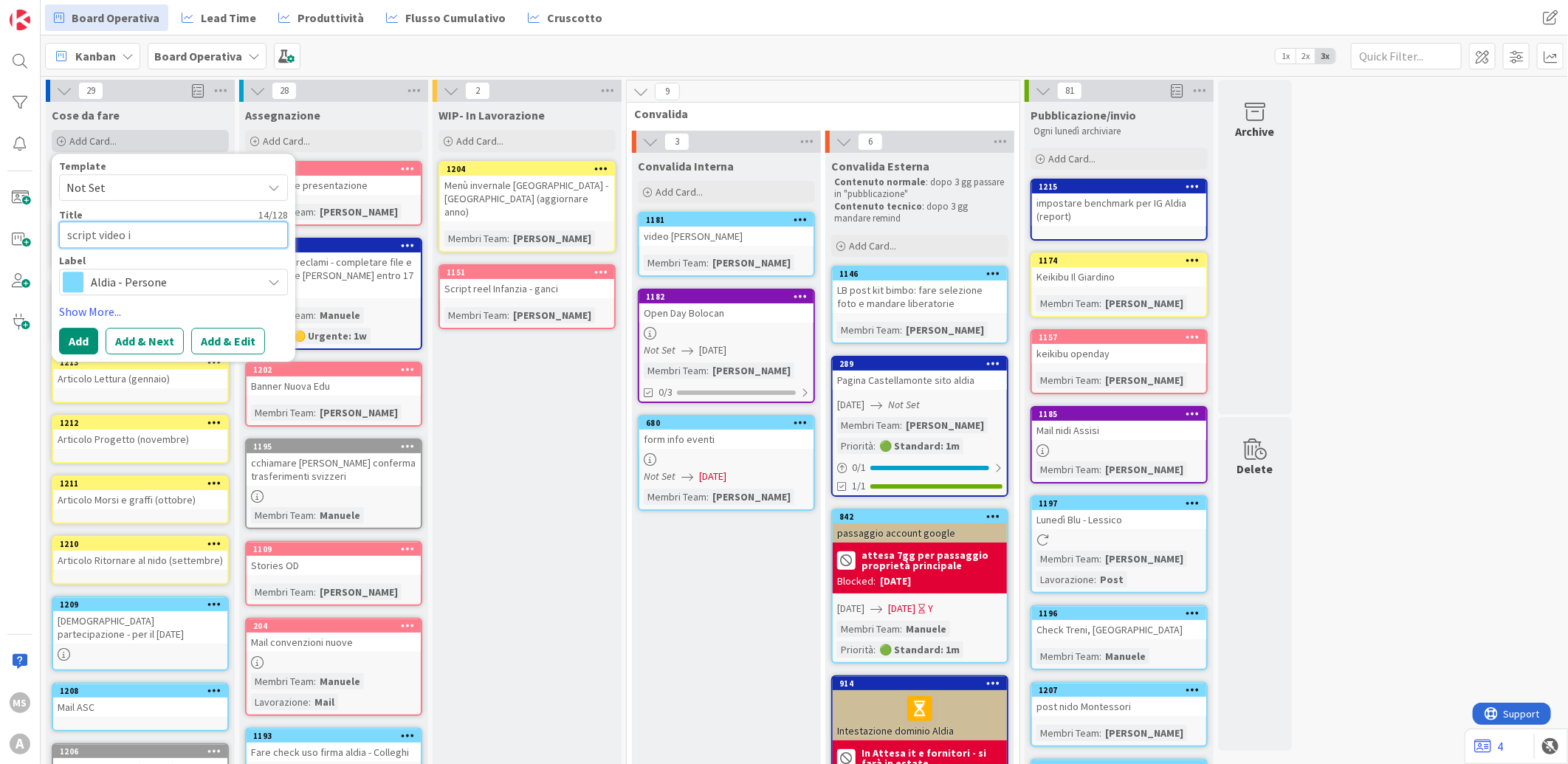
type textarea "x"
type textarea "script video"
type textarea "x"
type textarea "script video p"
type textarea "x"
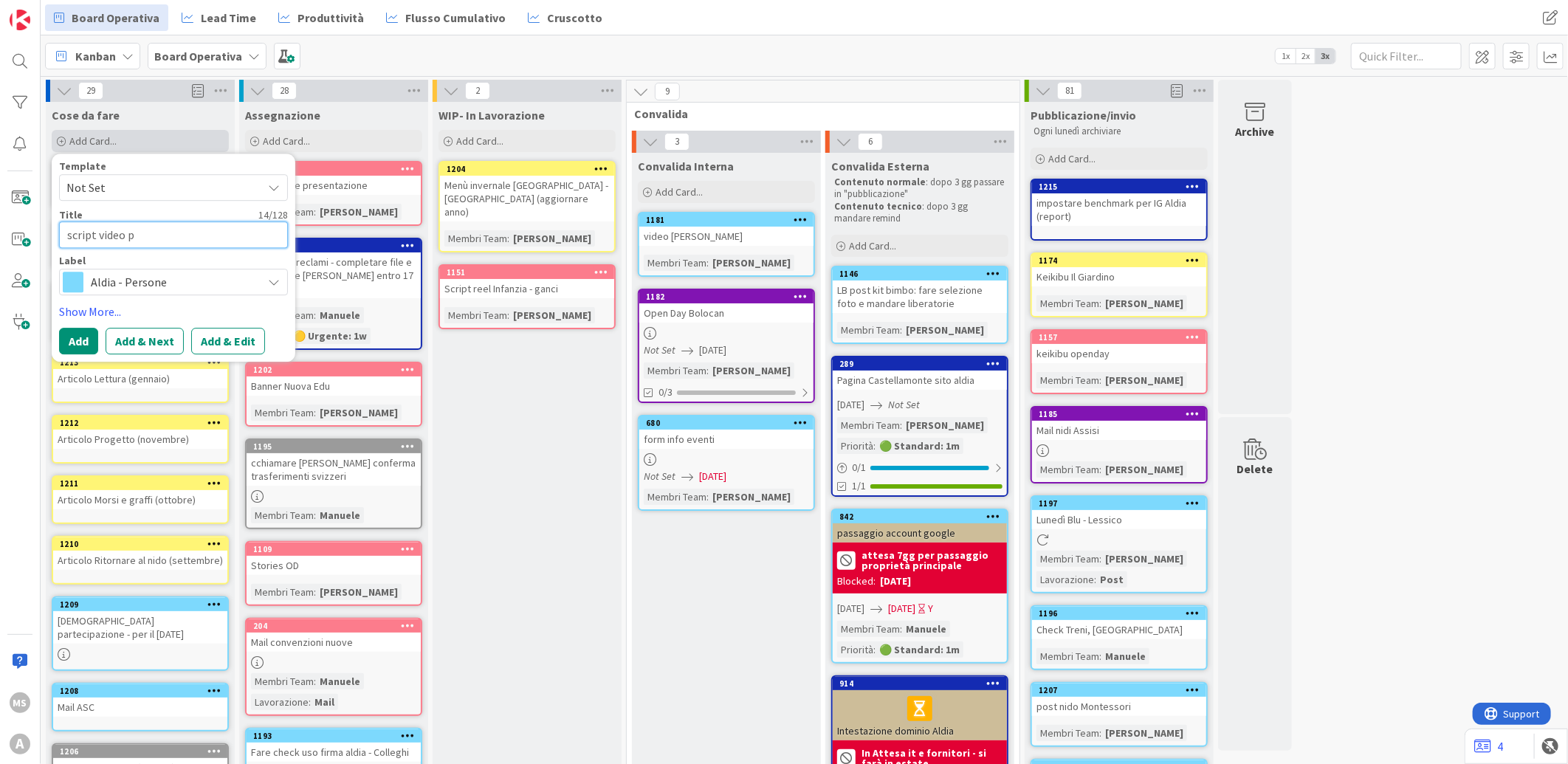
type textarea "script video pr"
type textarea "x"
type textarea "script video pri"
type textarea "x"
type textarea "script video prim"
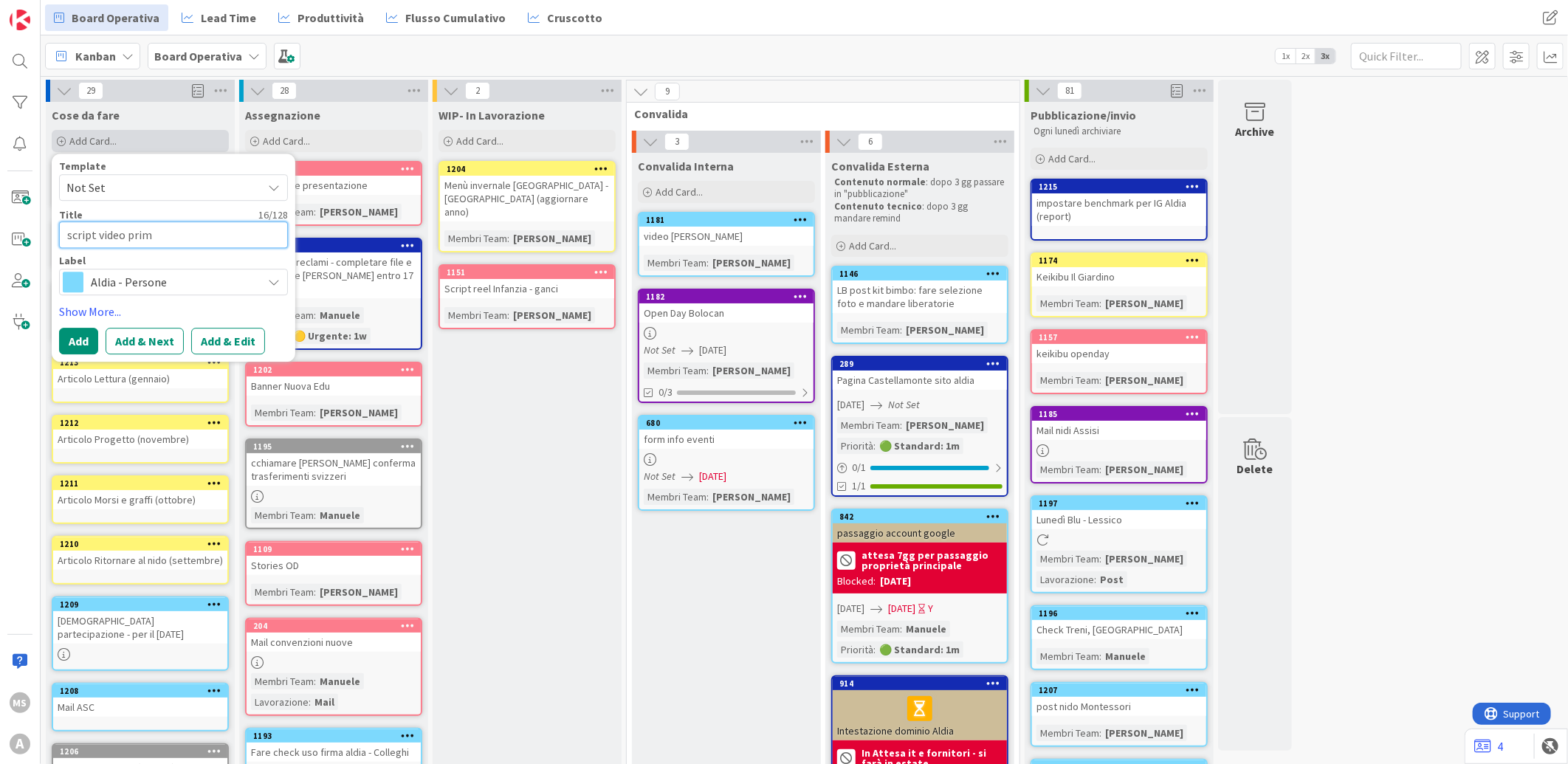
type textarea "x"
type textarea "script video prima"
type textarea "x"
type textarea "script video primar"
type textarea "x"
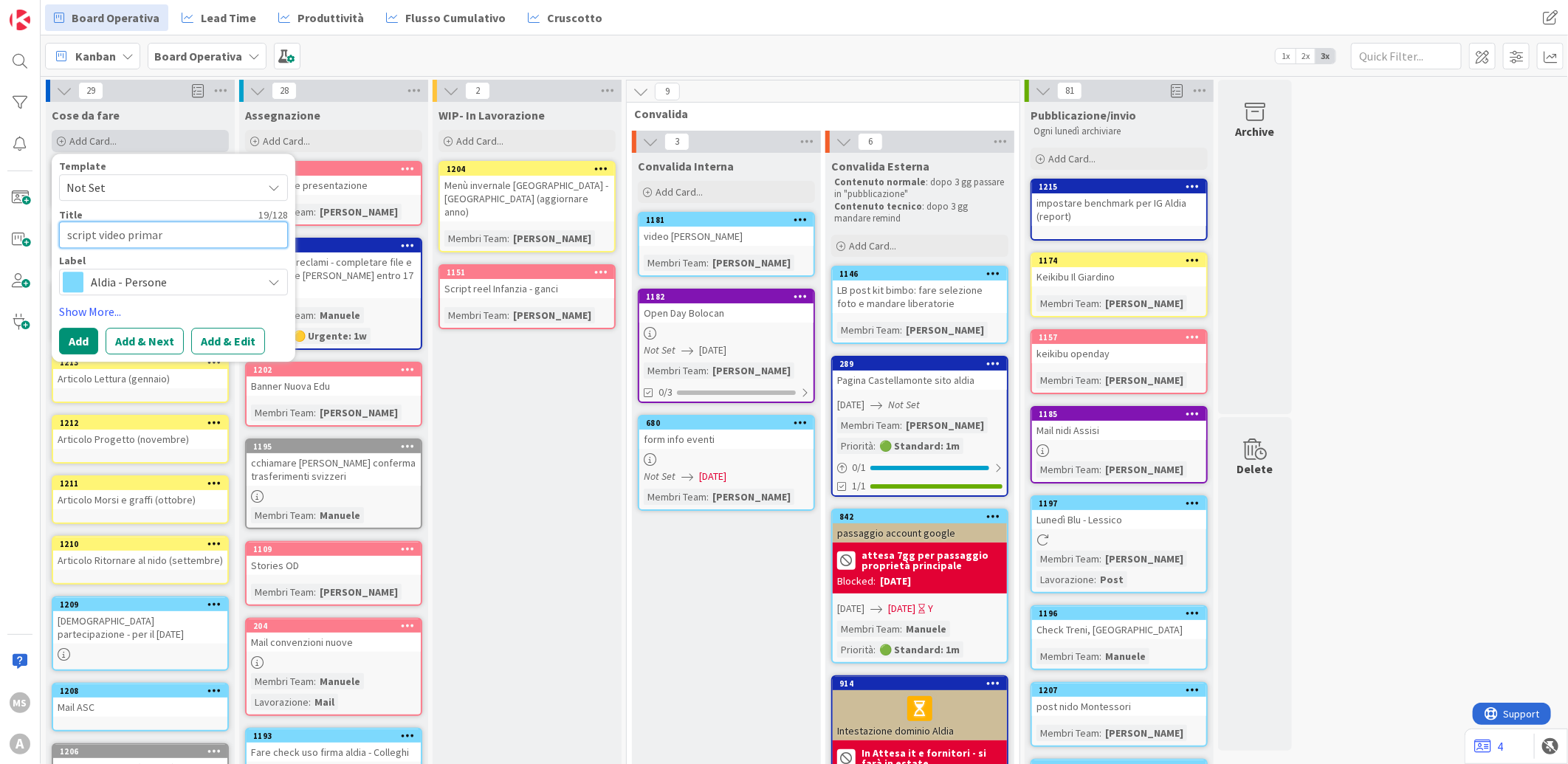
type textarea "script video primari"
type textarea "x"
type textarea "script video primaria"
type textarea "x"
type textarea "script video primaria"
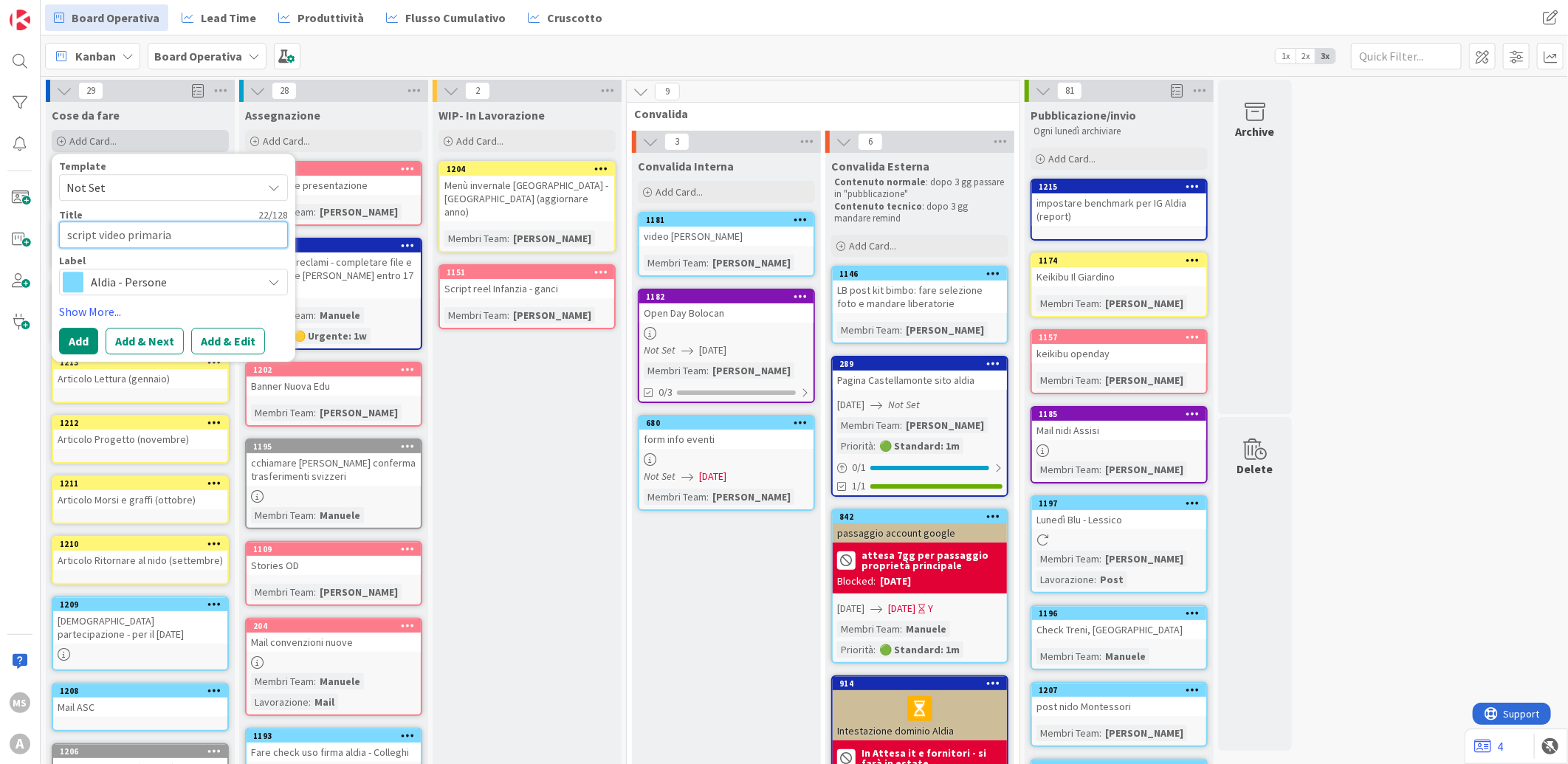
type textarea "x"
type textarea "script video primaria ("
type textarea "x"
type textarea "script video primaria (s"
type textarea "x"
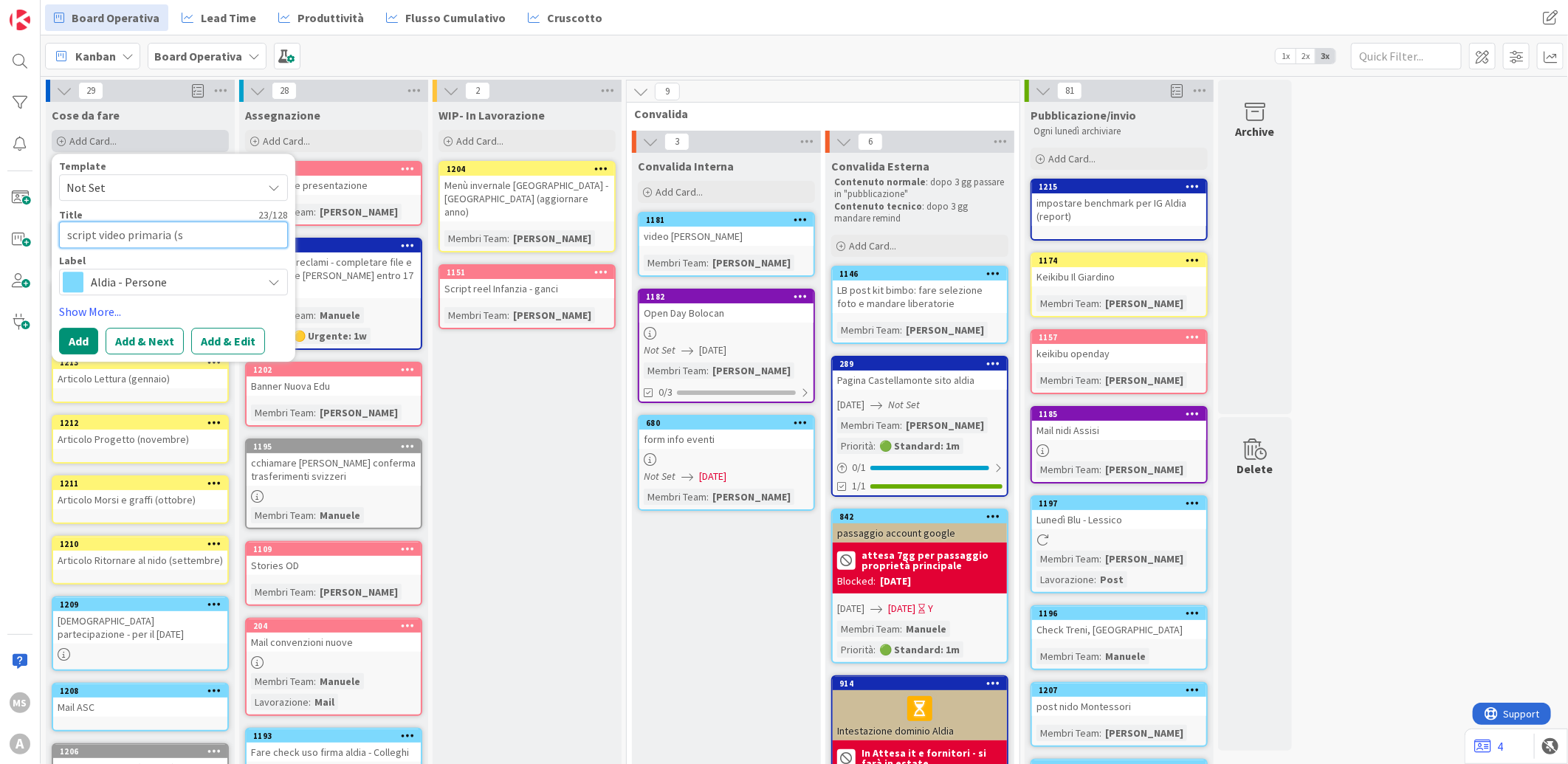
type textarea "script video primaria (se"
type textarea "x"
type textarea "script video primaria (sen"
type textarea "x"
type textarea "script video primaria (sent"
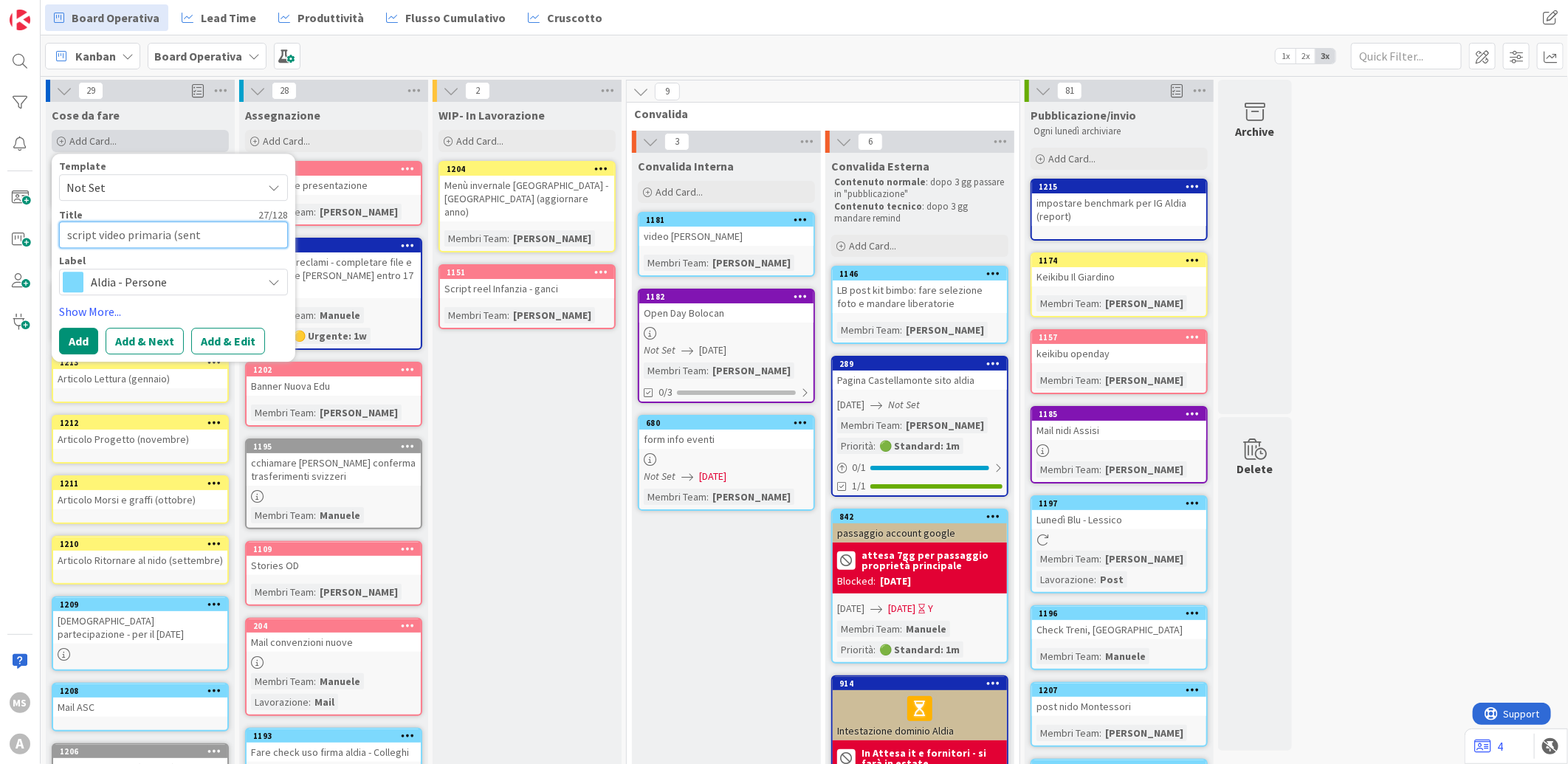
type textarea "x"
type textarea "script video primaria (senti"
type textarea "x"
type textarea "script video primaria (sentir"
type textarea "x"
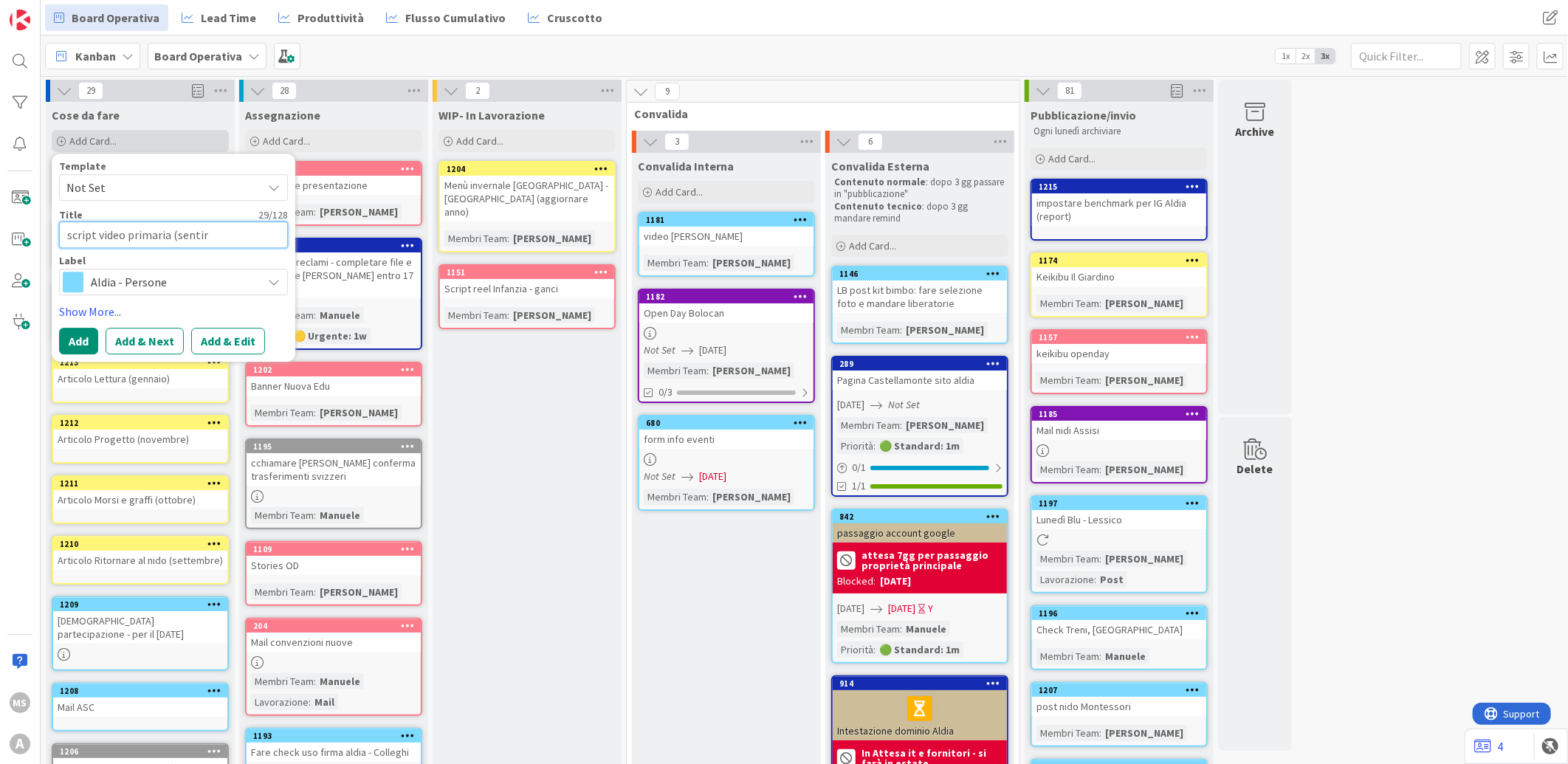
type textarea "script video primaria (sentire"
type textarea "x"
type textarea "script video primaria (sentire"
type textarea "x"
type textarea "script video primaria (sentire a"
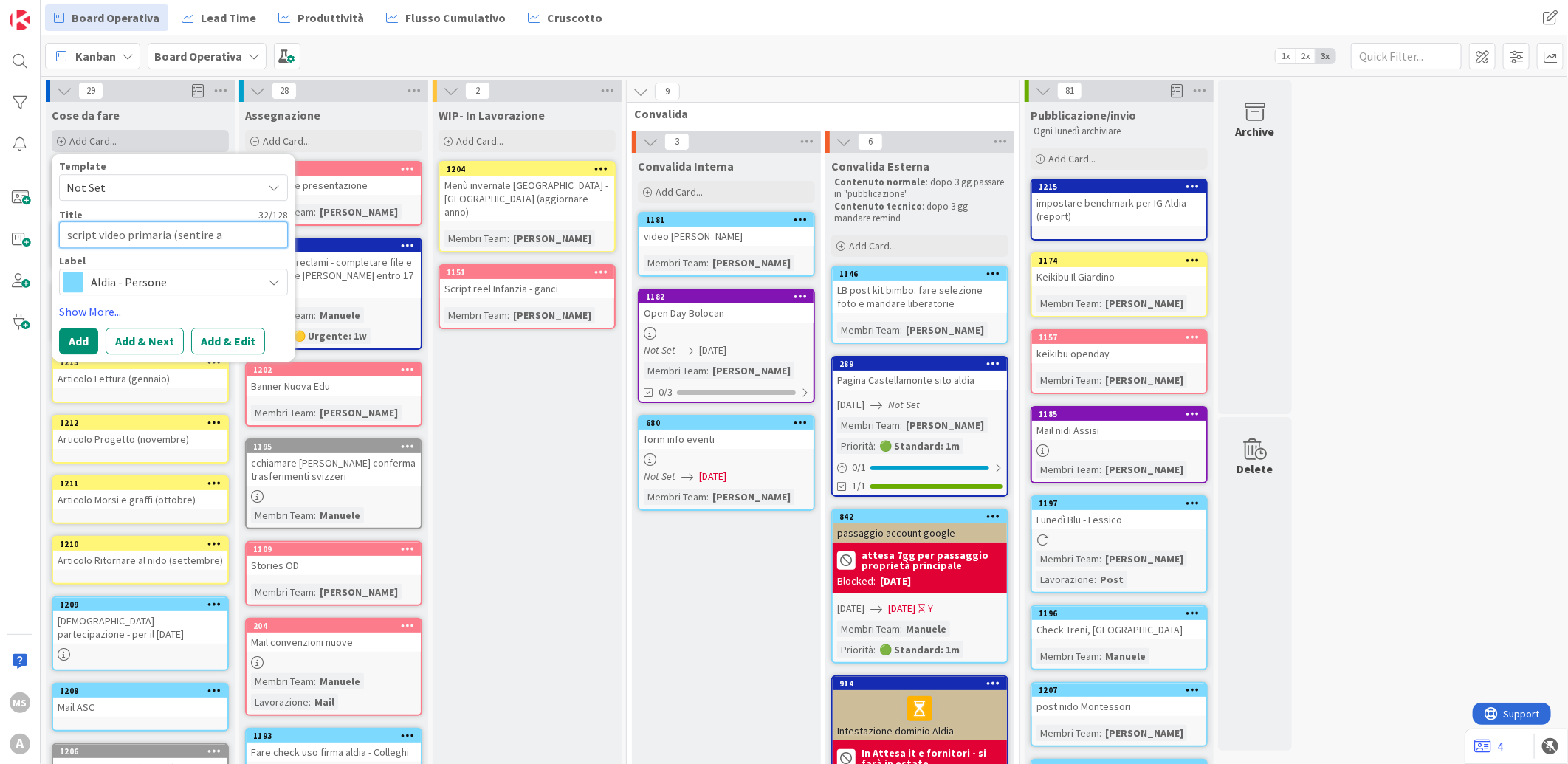
type textarea "x"
type textarea "script video primaria (sentire an"
type textarea "x"
type textarea "script video primaria (sentire anc"
type textarea "x"
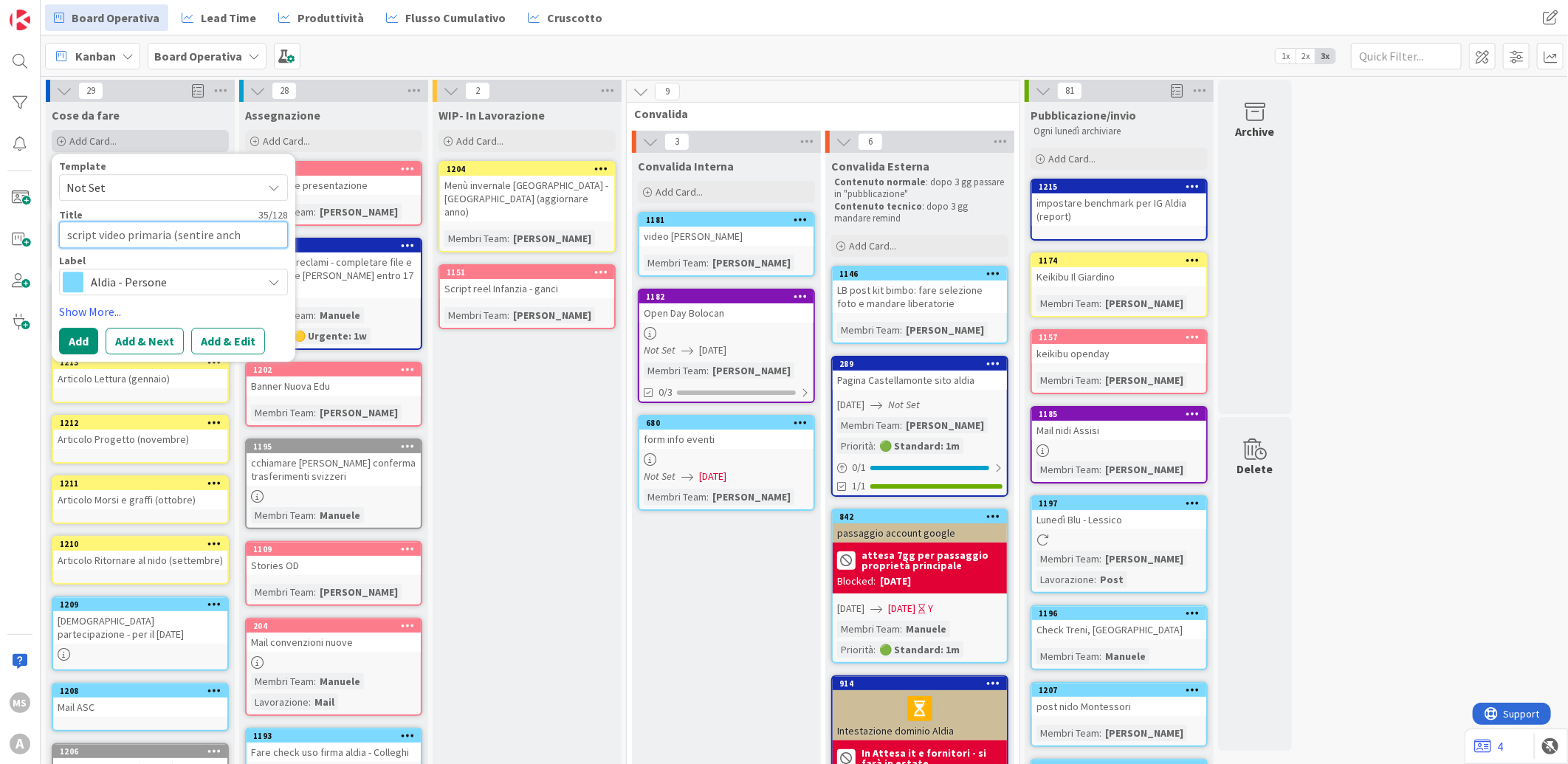
type textarea "script video primaria (sentire anche"
type textarea "x"
type textarea "script video primaria (sentire anche"
type textarea "x"
type textarea "script video primaria (sentire anche n"
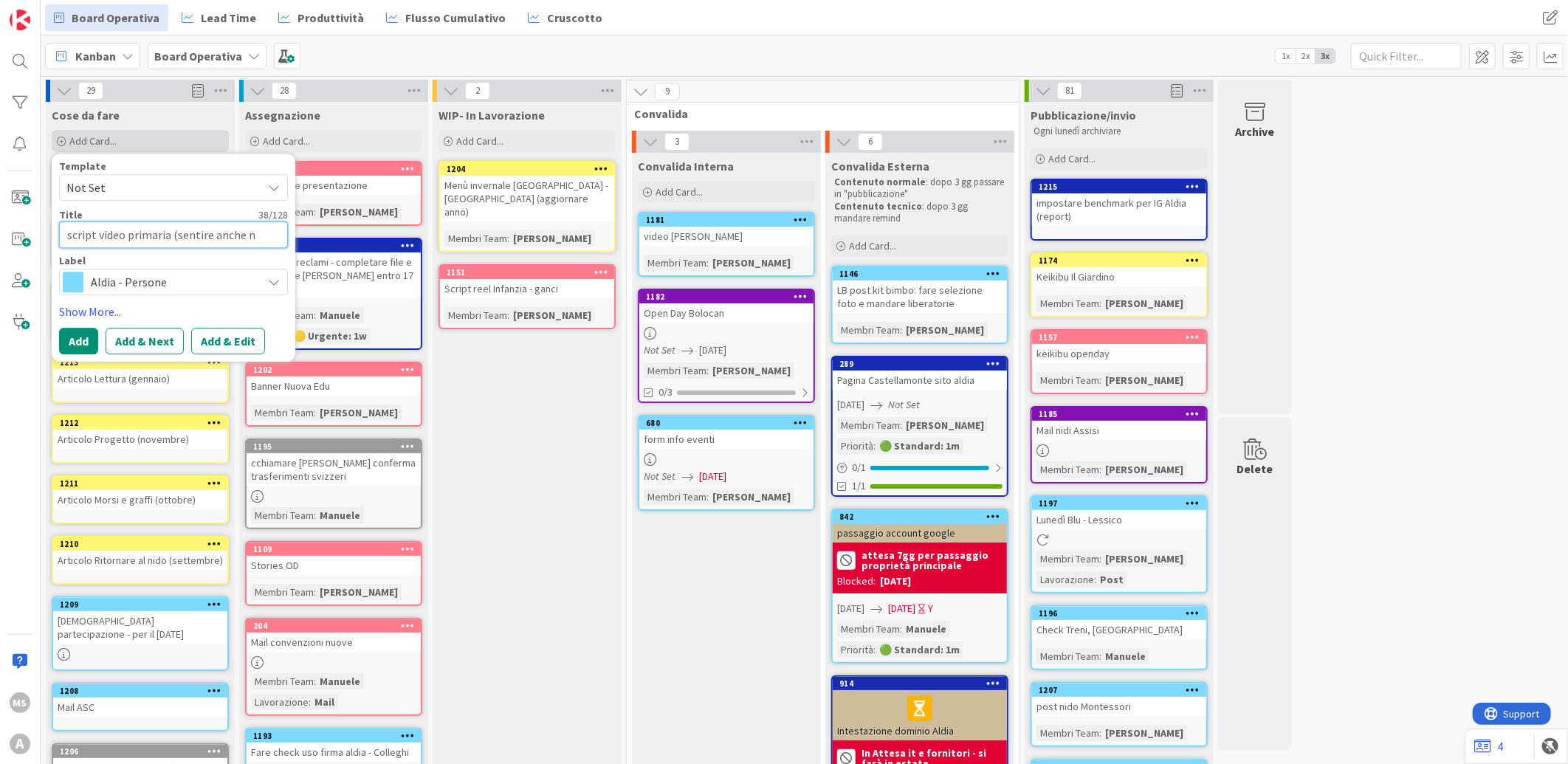
type textarea "x"
type textarea "script video primaria (sentire anche nu"
type textarea "x"
type textarea "script video primaria (sentire anche nuo"
type textarea "x"
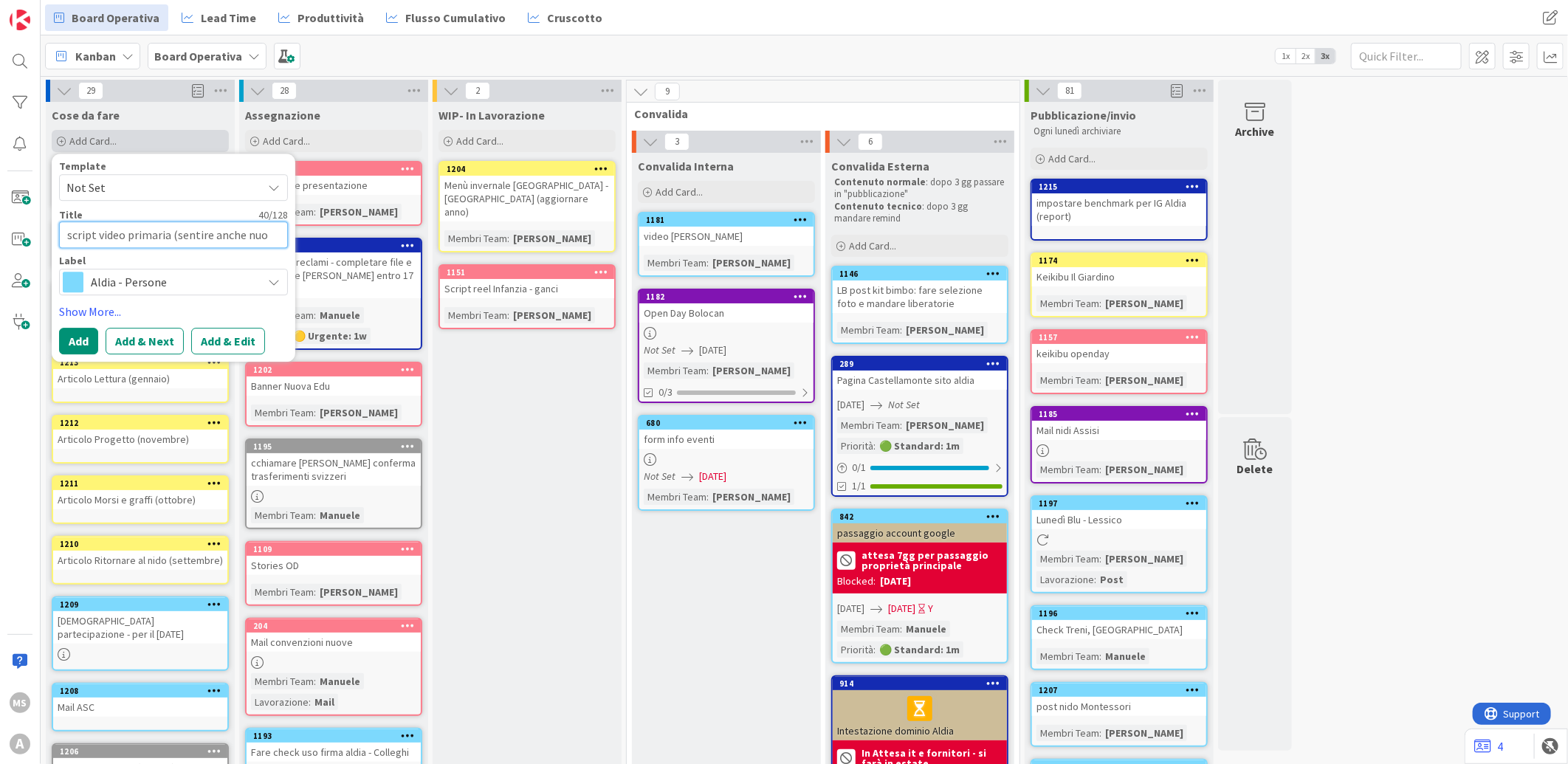
type textarea "script video primaria (sentire anche nuov"
type textarea "x"
type textarea "script video primaria (sentire anche nuova"
type textarea "x"
type textarea "script video primaria (sentire anche nuova"
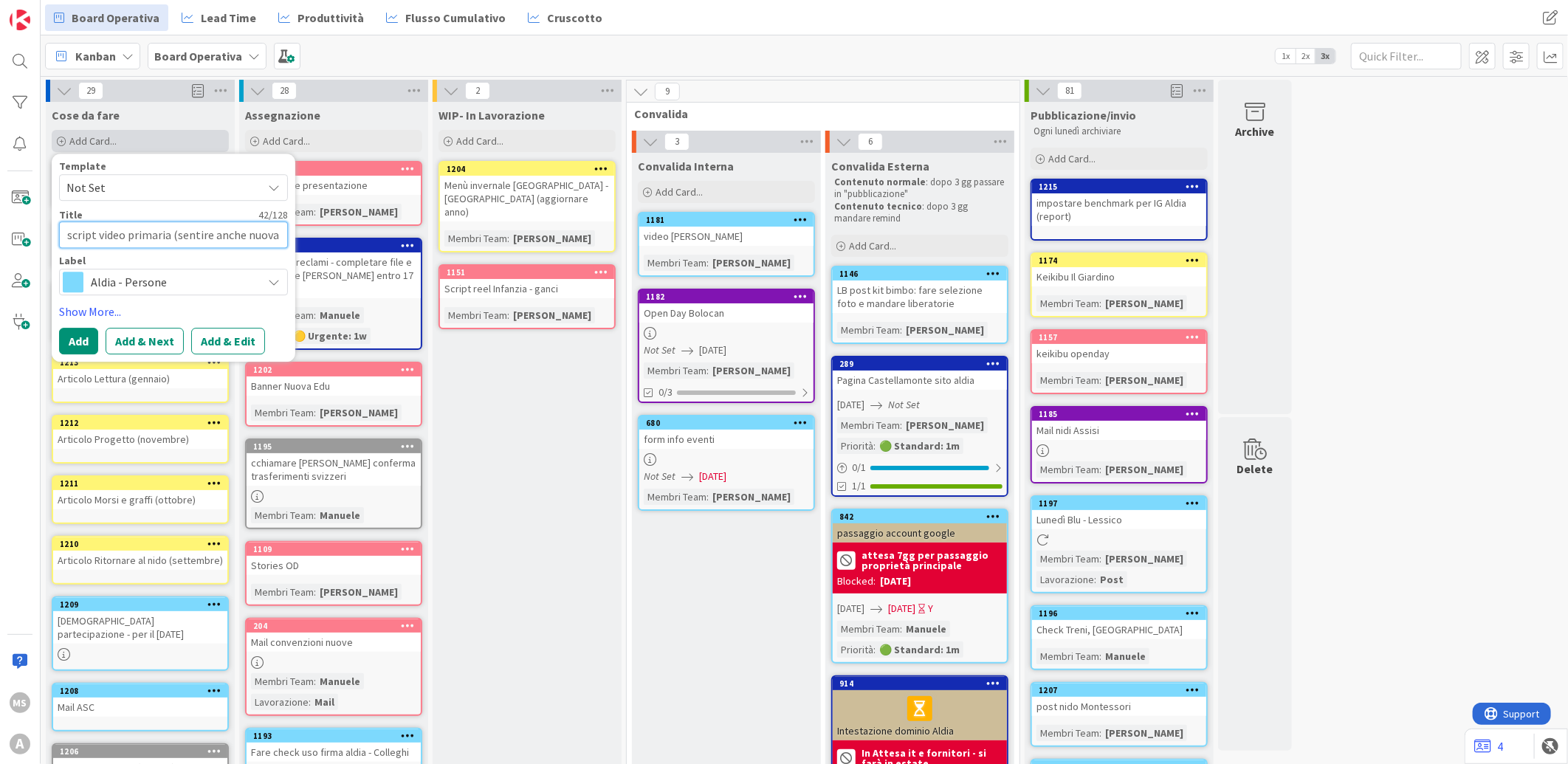
type textarea "x"
type textarea "script video primaria (sentire anche nuova e"
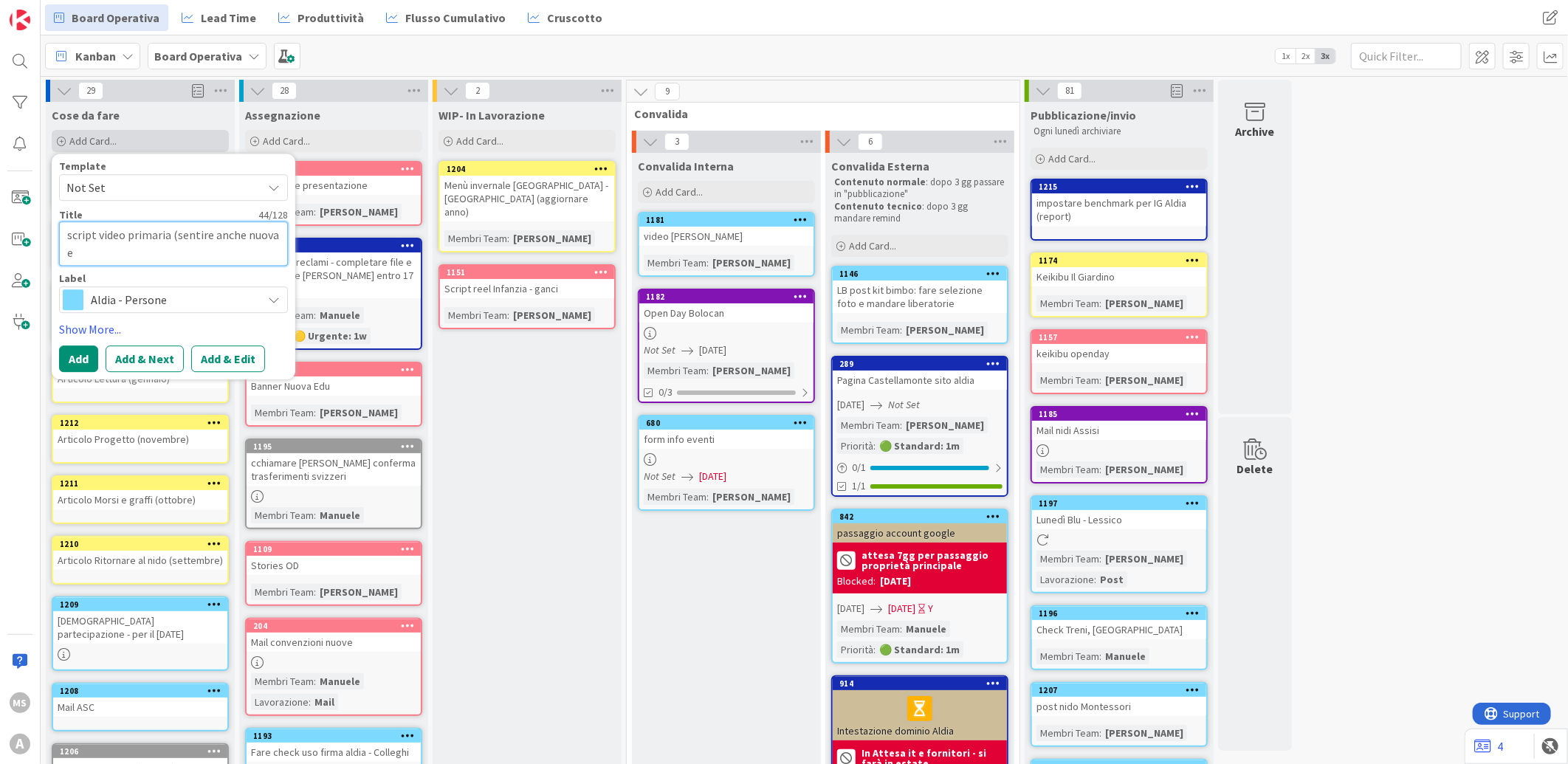
type textarea "x"
type textarea "script video primaria (sentire anche nuova ed"
type textarea "x"
type textarea "script video primaria (sentire anche nuova edu"
type textarea "x"
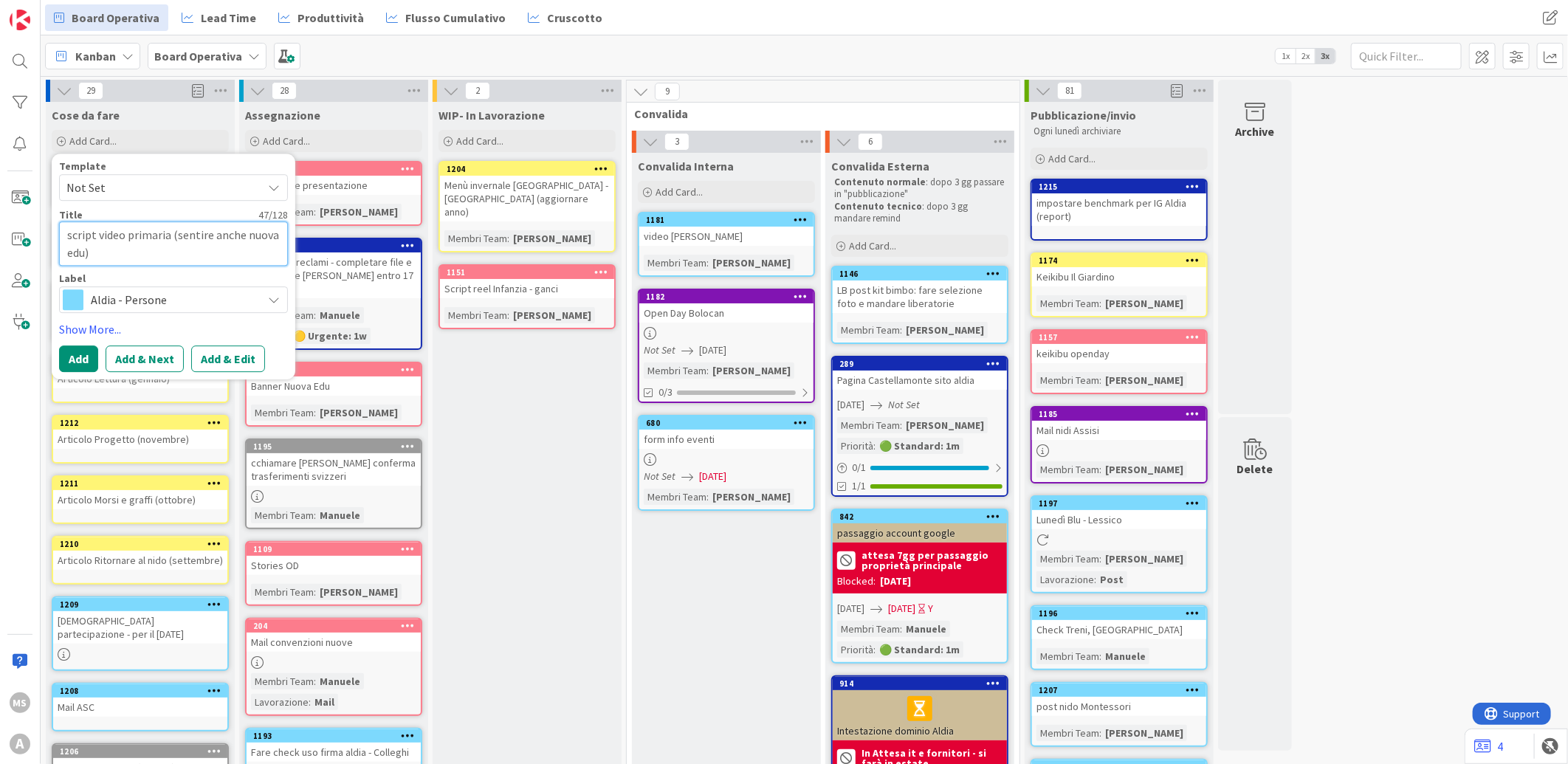
type textarea "script video primaria (sentire anche nuova edu)"
click at [200, 296] on span "Aldia - Persone" at bounding box center [173, 299] width 164 height 21
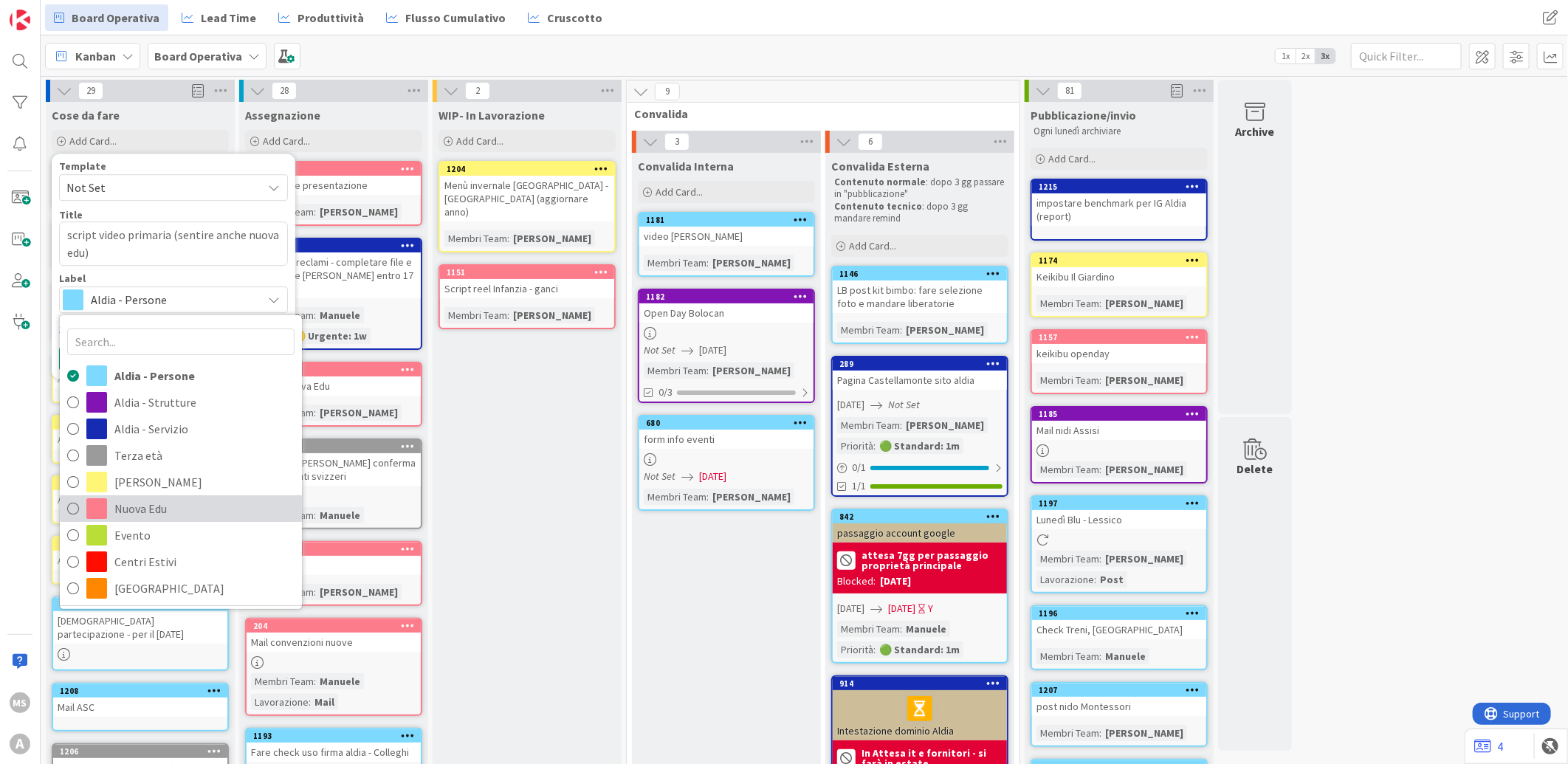
click at [112, 510] on link "Nuova Edu" at bounding box center [180, 509] width 242 height 27
type textarea "x"
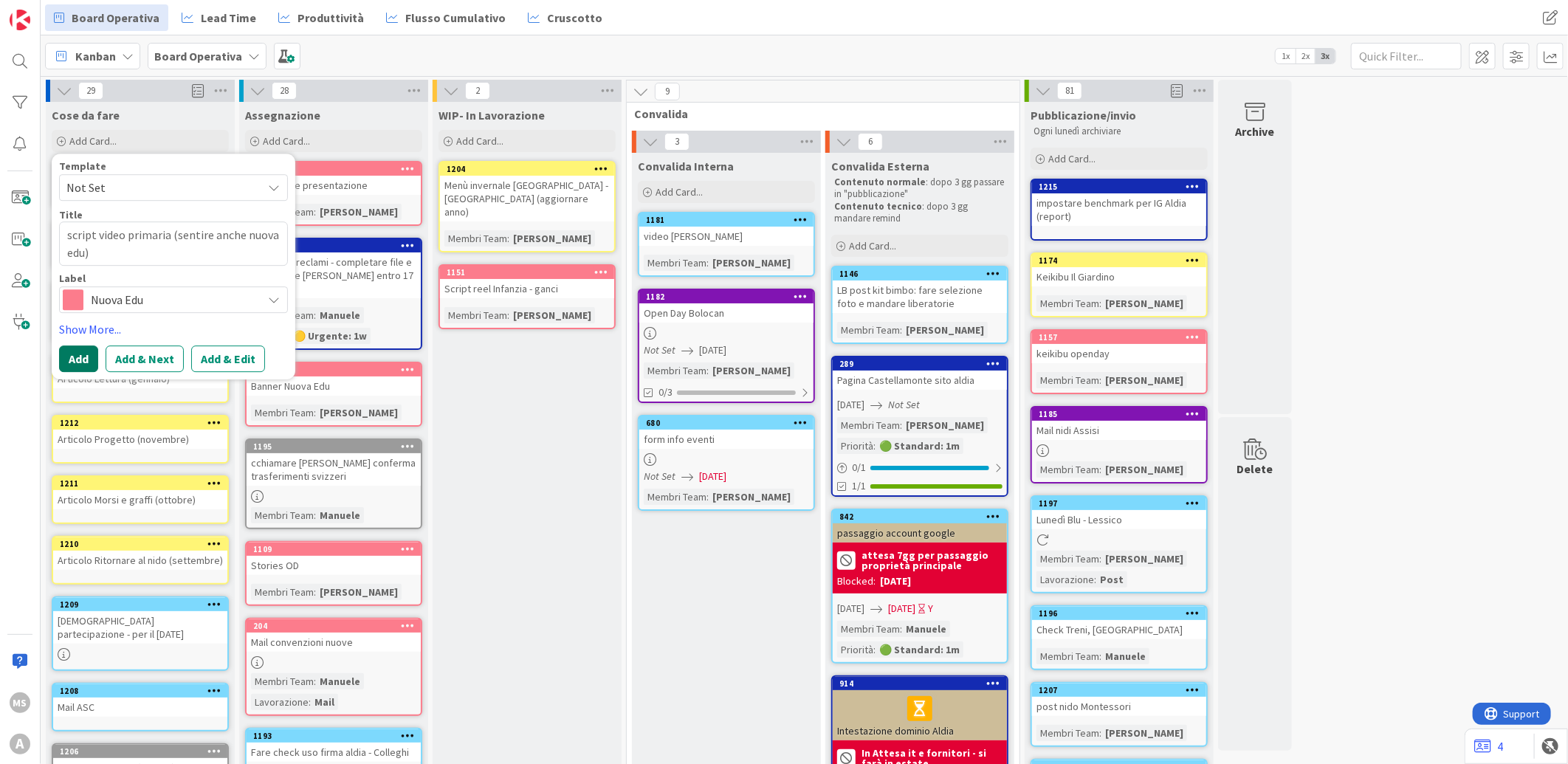
click at [76, 358] on button "Add" at bounding box center [78, 359] width 39 height 27
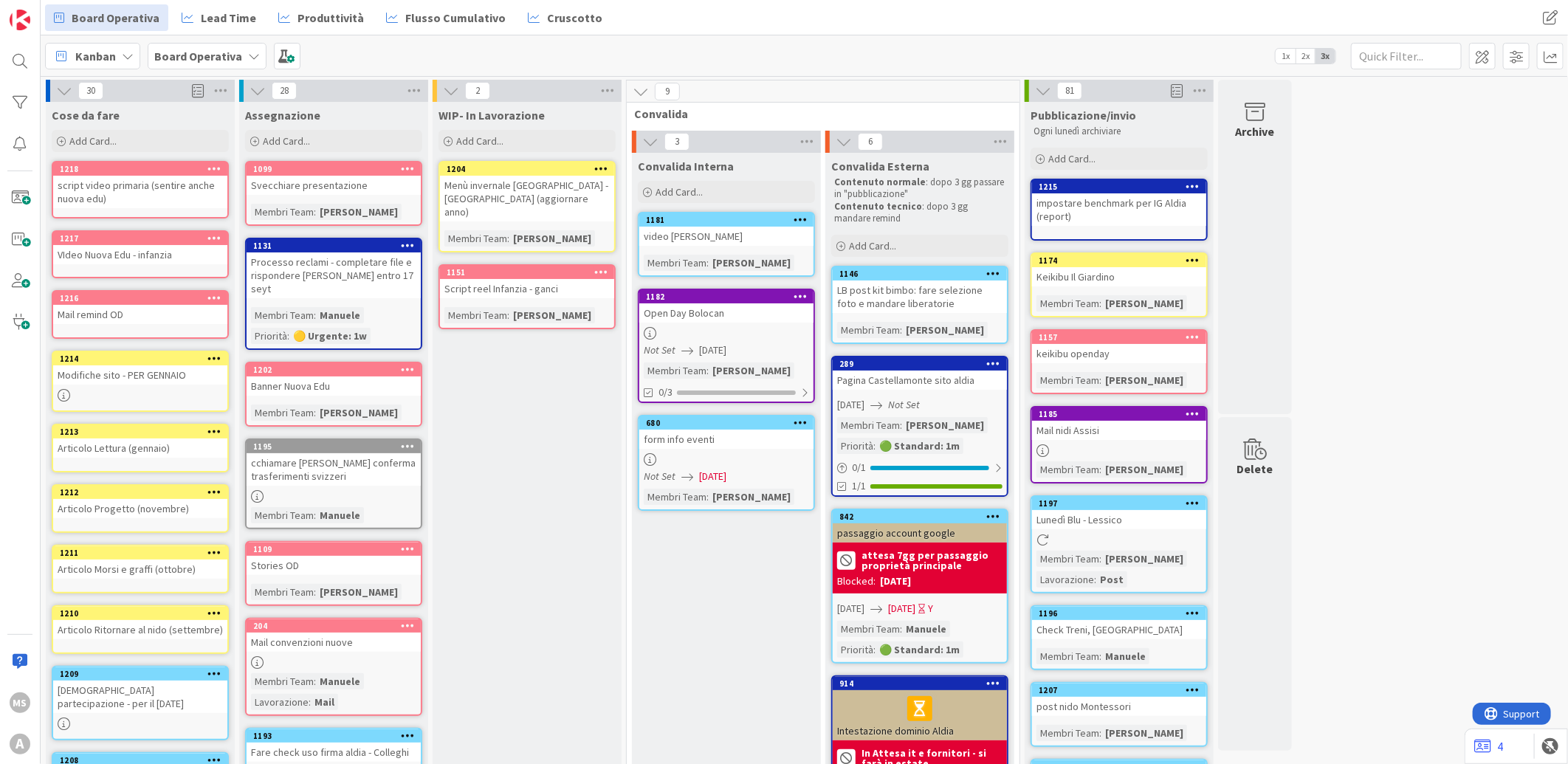
click at [161, 196] on div "script video primaria (sentire anche nuova edu)" at bounding box center [141, 192] width 174 height 32
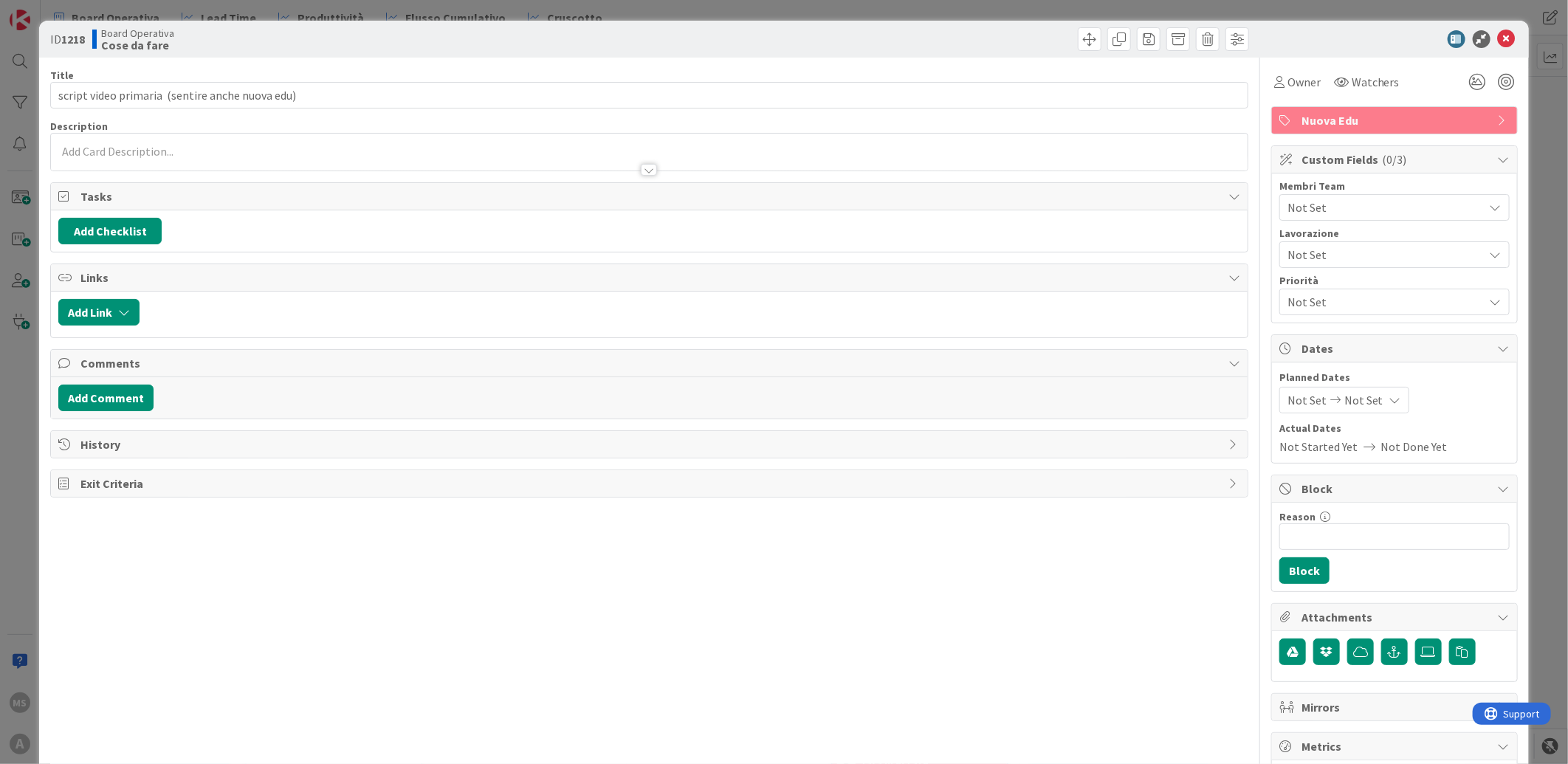
type input "script video primaria x OD (sentire anche nuova edu)"
click at [1498, 31] on icon at bounding box center [1506, 39] width 18 height 18
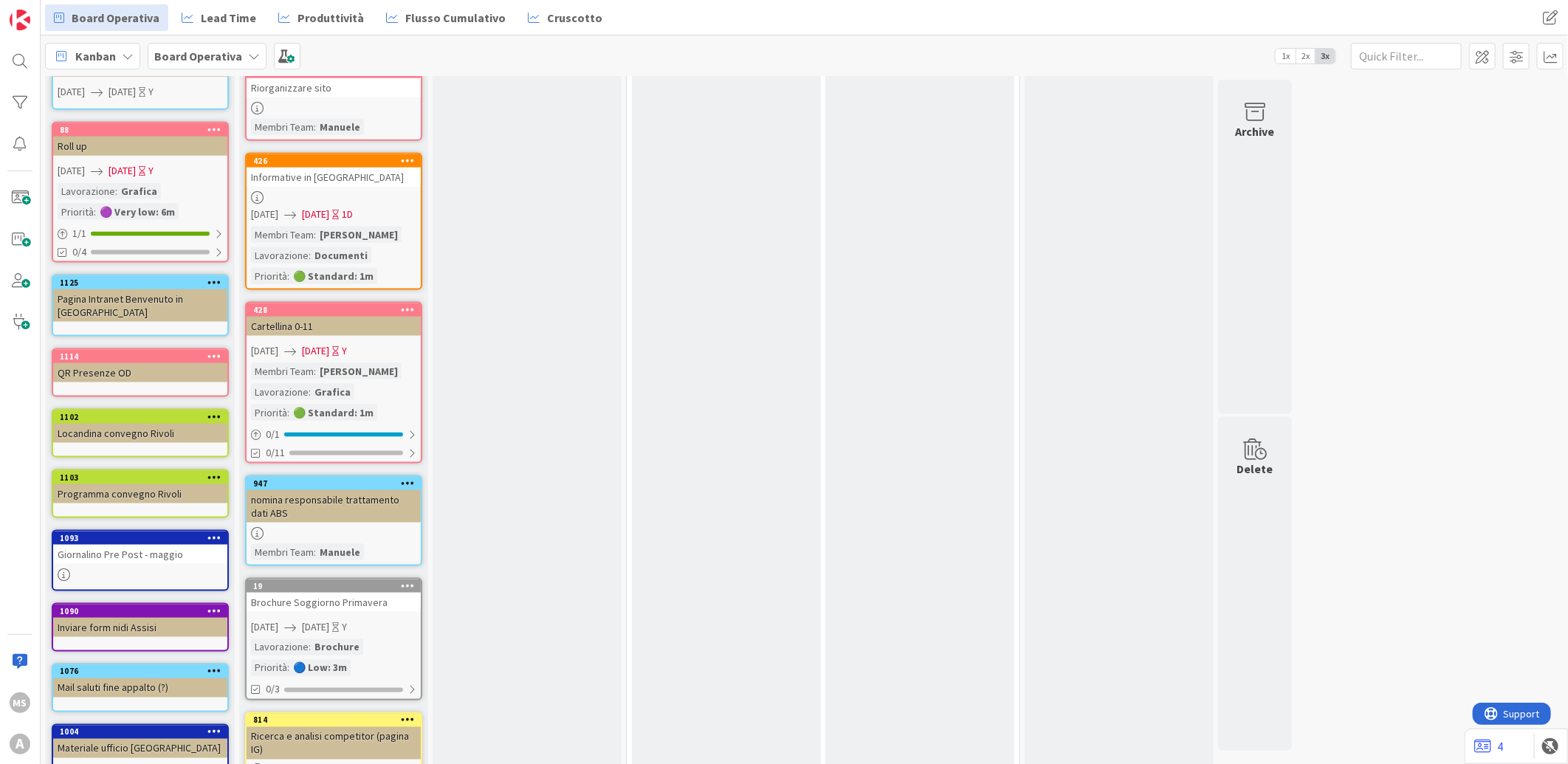
scroll to position [1231, 0]
